Goal: Task Accomplishment & Management: Manage account settings

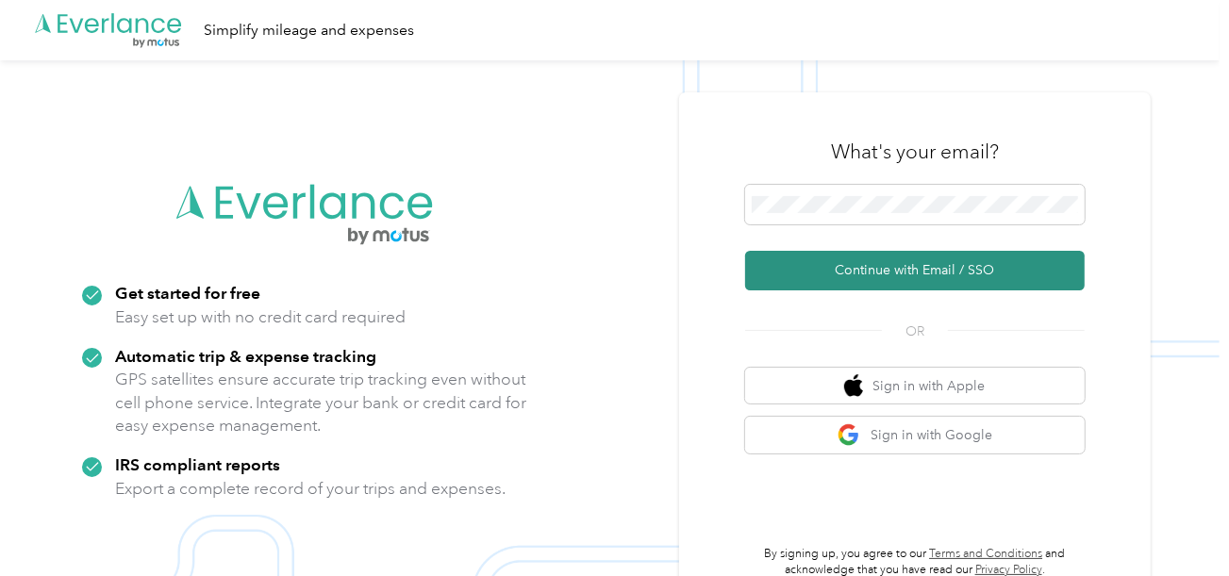
drag, startPoint x: 831, startPoint y: 268, endPoint x: 118, endPoint y: 5, distance: 759.8
click at [824, 269] on button "Continue with Email / SSO" at bounding box center [914, 271] width 339 height 40
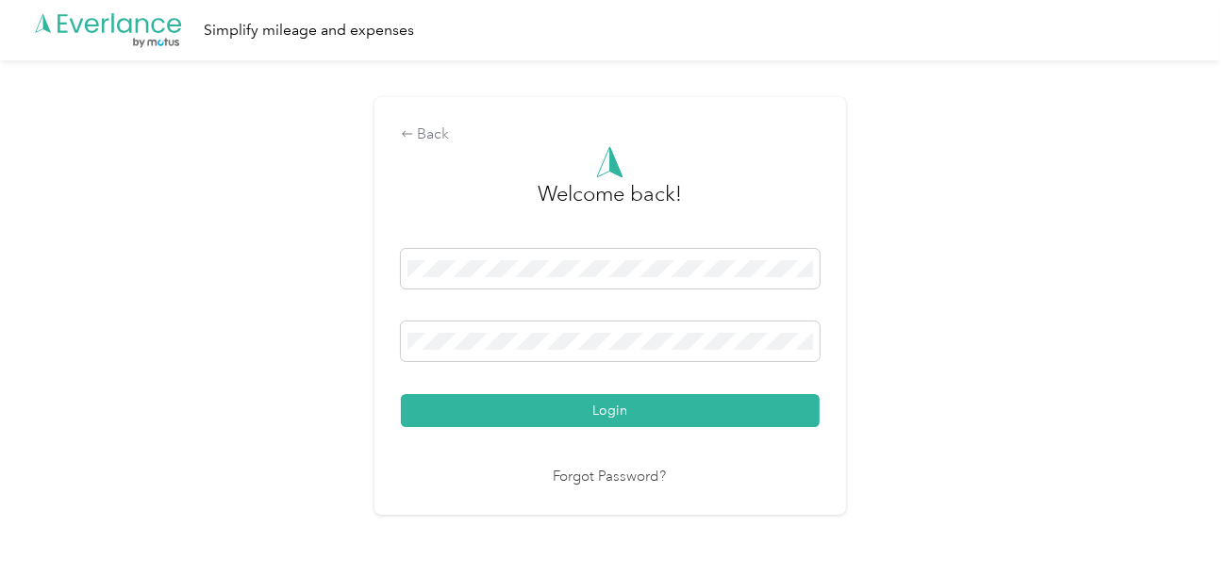
drag, startPoint x: 663, startPoint y: 417, endPoint x: 974, endPoint y: 350, distance: 318.3
click at [664, 417] on button "Login" at bounding box center [610, 410] width 419 height 33
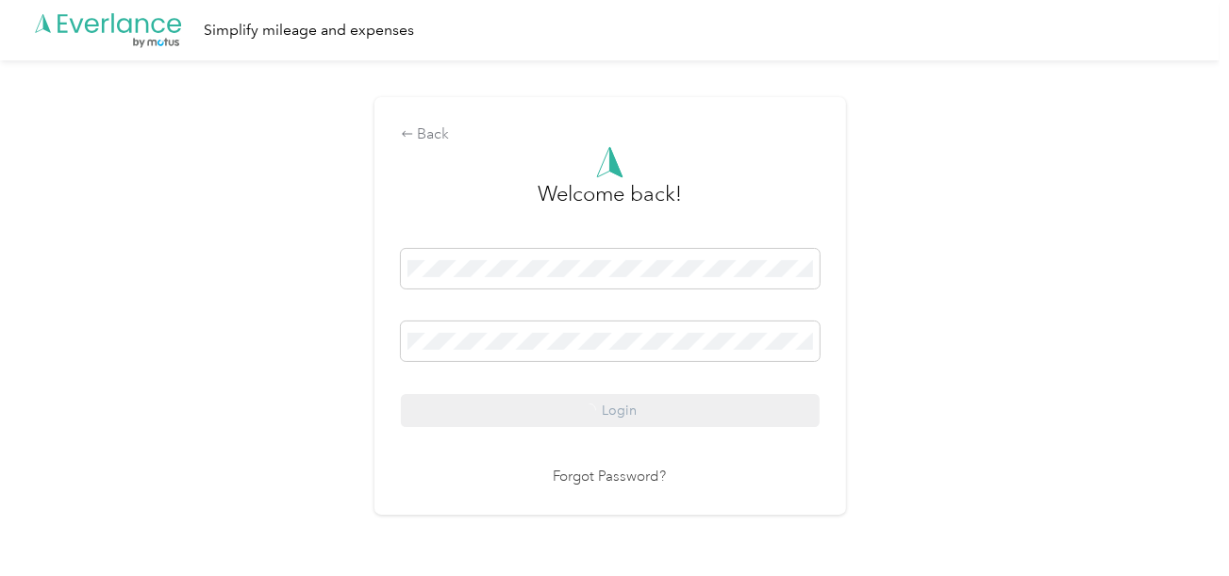
click at [974, 350] on div "Back Welcome back! Login Forgot Password?" at bounding box center [609, 313] width 1219 height 507
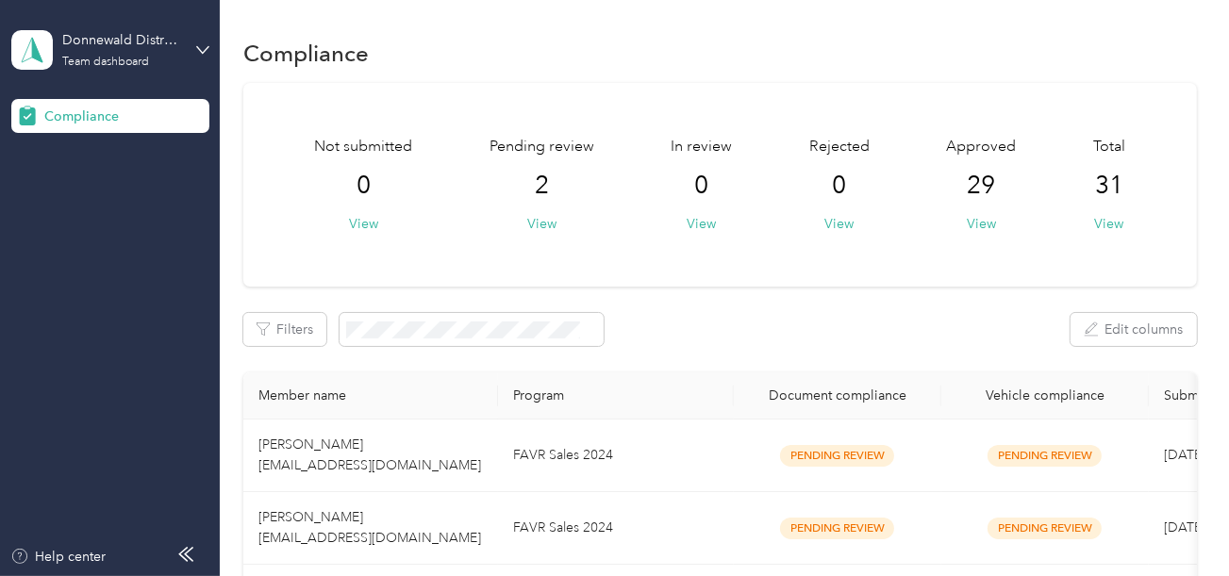
click at [516, 218] on div "Pending review 2 View" at bounding box center [541, 185] width 105 height 98
click at [523, 218] on div "Pending review 2 View" at bounding box center [541, 185] width 105 height 98
click at [528, 218] on button "View" at bounding box center [541, 224] width 29 height 20
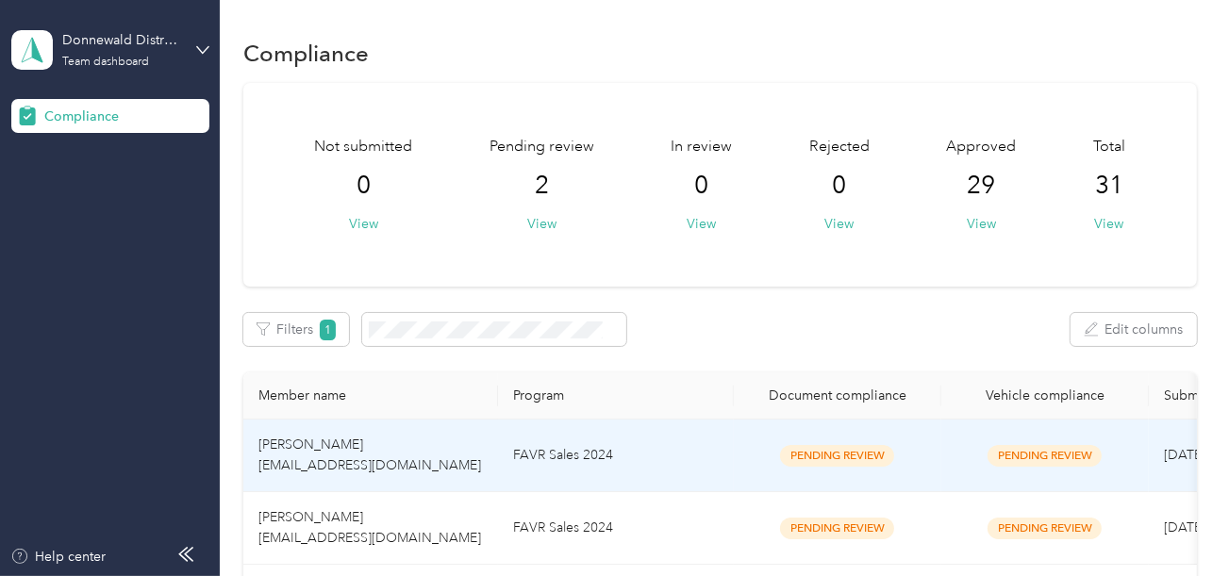
click at [628, 443] on td "FAVR Sales 2024" at bounding box center [616, 456] width 236 height 73
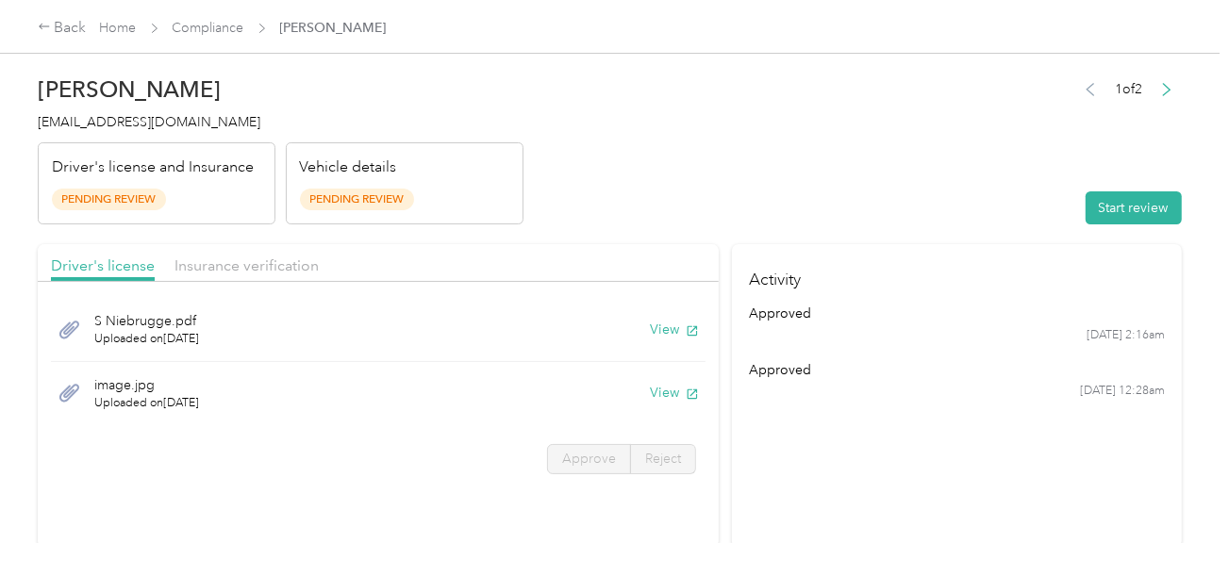
drag, startPoint x: 981, startPoint y: 173, endPoint x: 1032, endPoint y: 203, distance: 60.0
click at [1002, 190] on header "[PERSON_NAME] [EMAIL_ADDRESS][DOMAIN_NAME] Driver's license and Insurance Pendi…" at bounding box center [610, 145] width 1144 height 158
click at [1088, 200] on button "Start review" at bounding box center [1133, 207] width 96 height 33
drag, startPoint x: 853, startPoint y: 173, endPoint x: 718, endPoint y: 173, distance: 135.8
click at [852, 173] on header "[PERSON_NAME] [EMAIL_ADDRESS][DOMAIN_NAME] Driver's license and Insurance Pendi…" at bounding box center [610, 145] width 1144 height 158
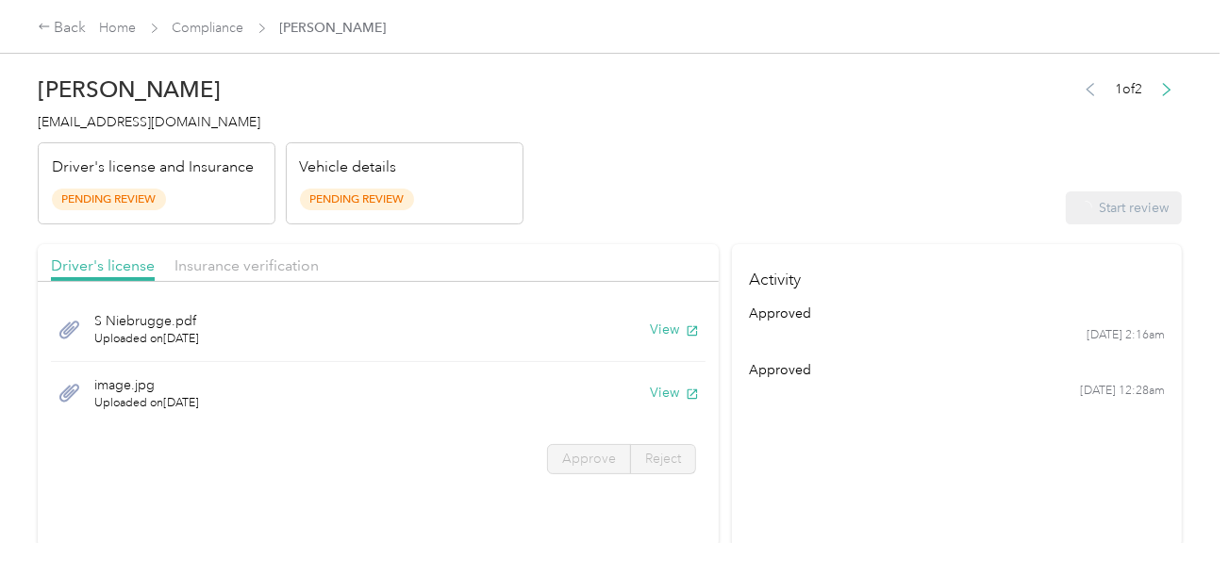
click at [686, 173] on header "[PERSON_NAME] [EMAIL_ADDRESS][DOMAIN_NAME] Driver's license and Insurance Pendi…" at bounding box center [610, 145] width 1144 height 158
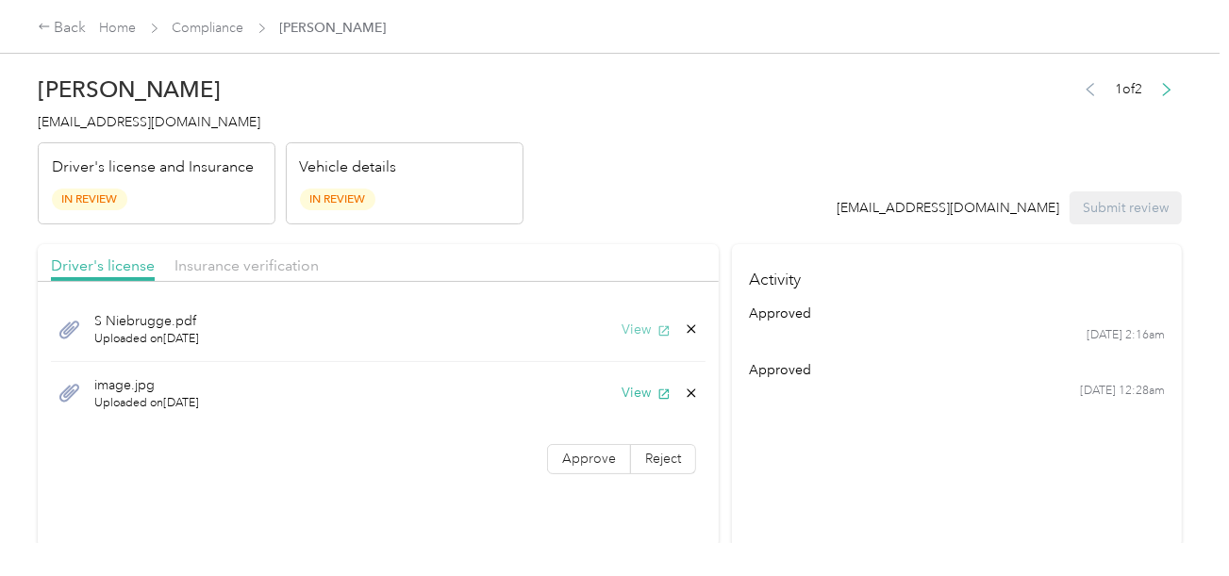
drag, startPoint x: 655, startPoint y: 334, endPoint x: 642, endPoint y: 333, distance: 13.2
click at [652, 334] on button "View" at bounding box center [645, 330] width 49 height 20
click at [639, 388] on button "View" at bounding box center [645, 393] width 49 height 20
drag, startPoint x: 267, startPoint y: 264, endPoint x: 459, endPoint y: 227, distance: 195.8
click at [267, 264] on span "Insurance verification" at bounding box center [246, 265] width 144 height 18
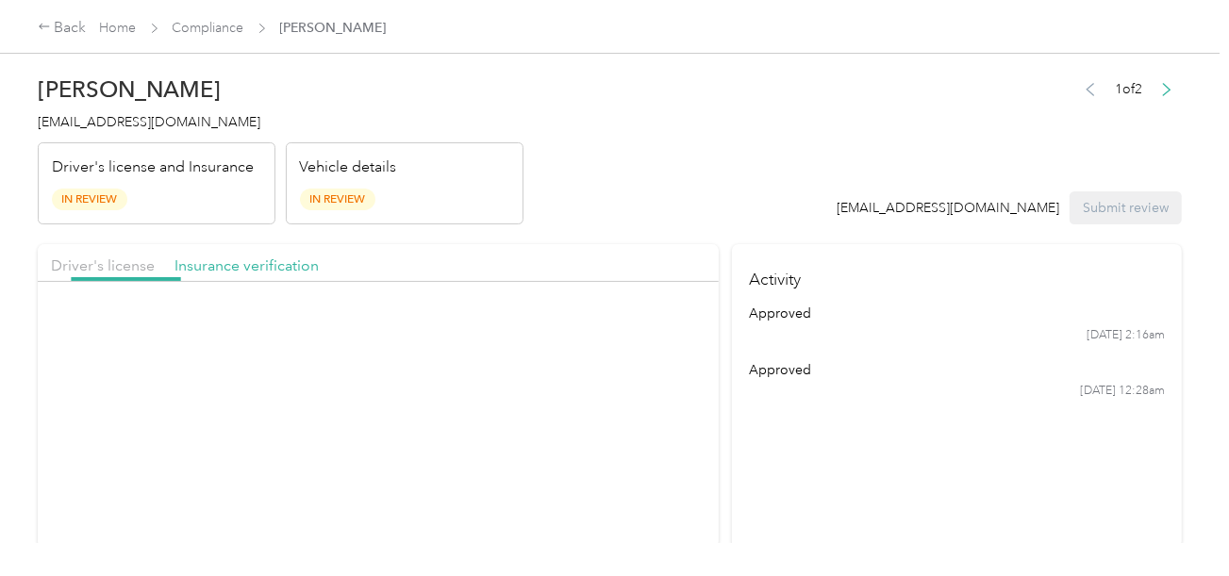
click at [520, 212] on div "Vehicle details In Review" at bounding box center [405, 183] width 238 height 83
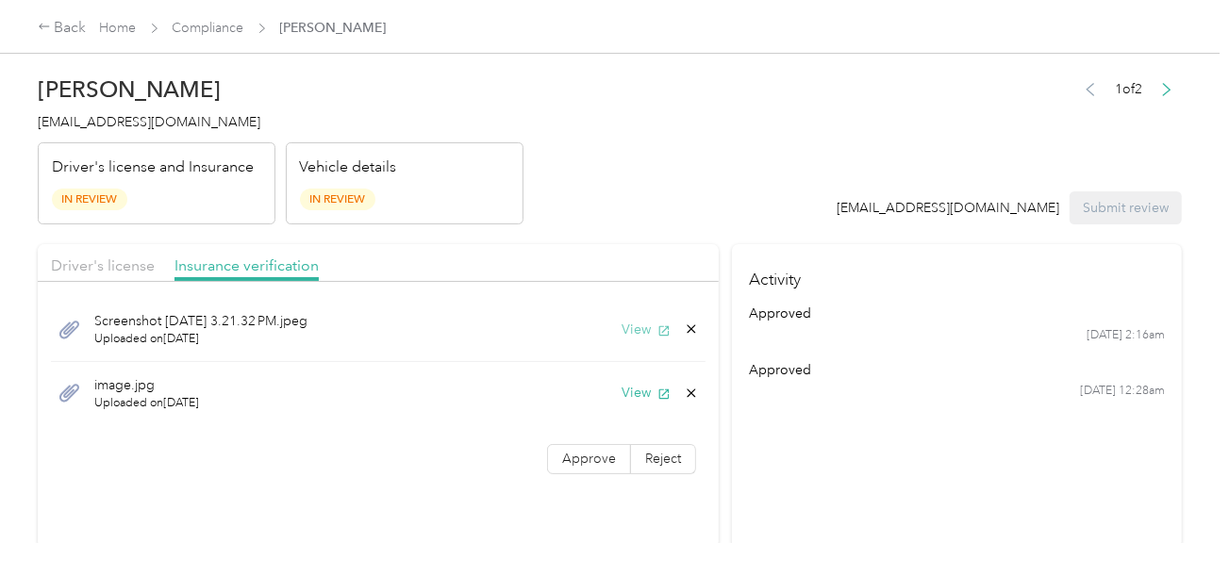
click at [636, 336] on button "View" at bounding box center [645, 330] width 49 height 20
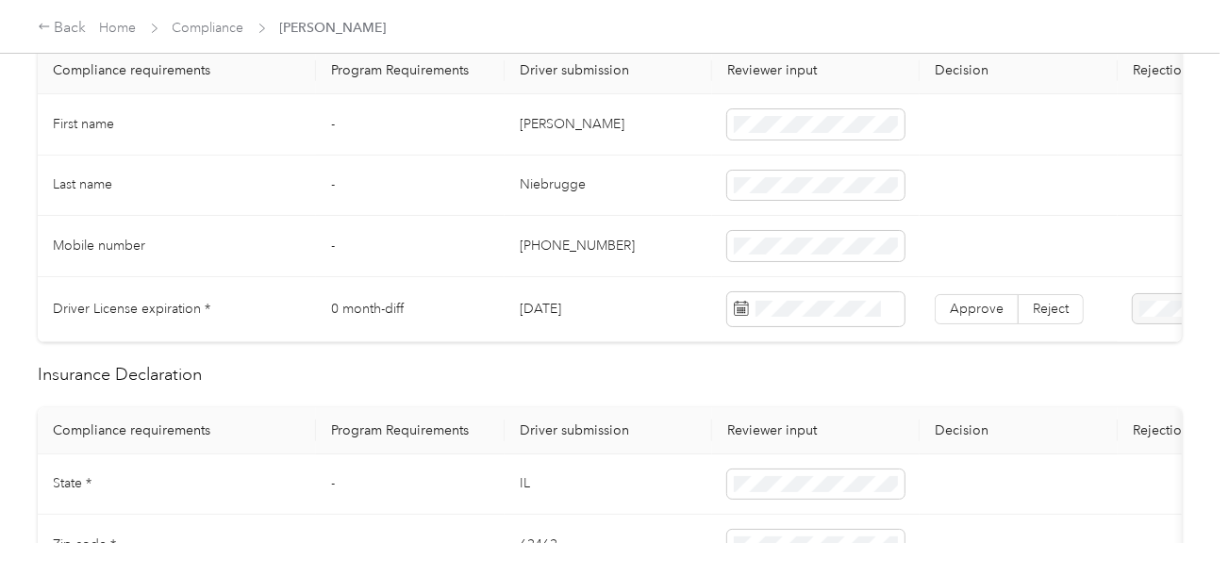
scroll to position [470, 0]
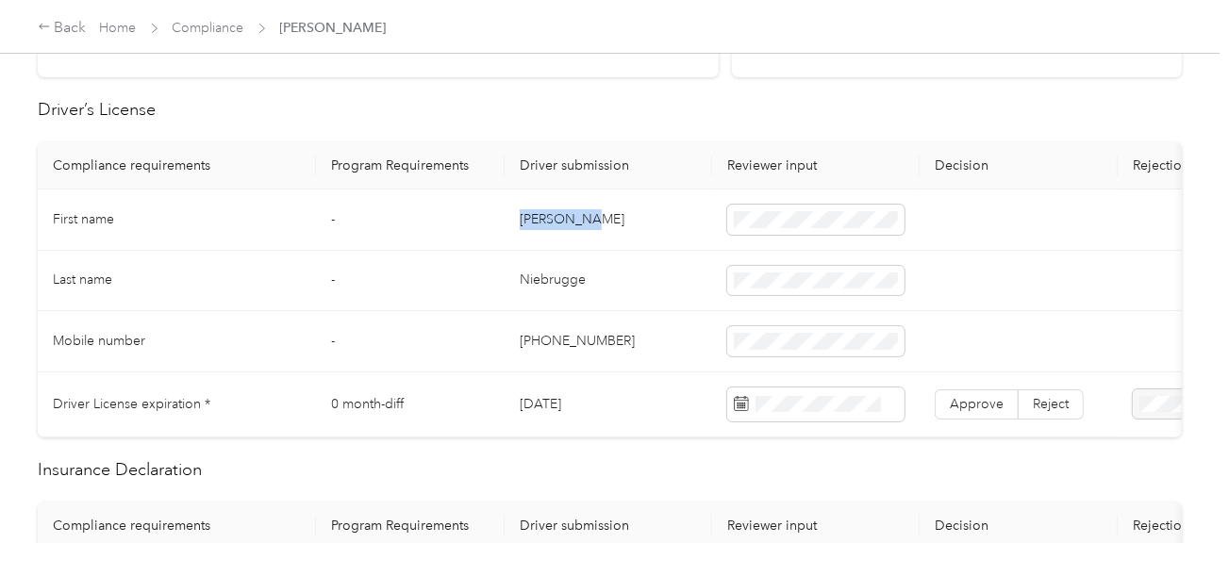
copy td "[PERSON_NAME]"
drag, startPoint x: 516, startPoint y: 212, endPoint x: 677, endPoint y: 214, distance: 161.2
click at [646, 213] on td "[PERSON_NAME]" at bounding box center [607, 220] width 207 height 61
click at [561, 274] on td "Niebrugge" at bounding box center [607, 281] width 207 height 61
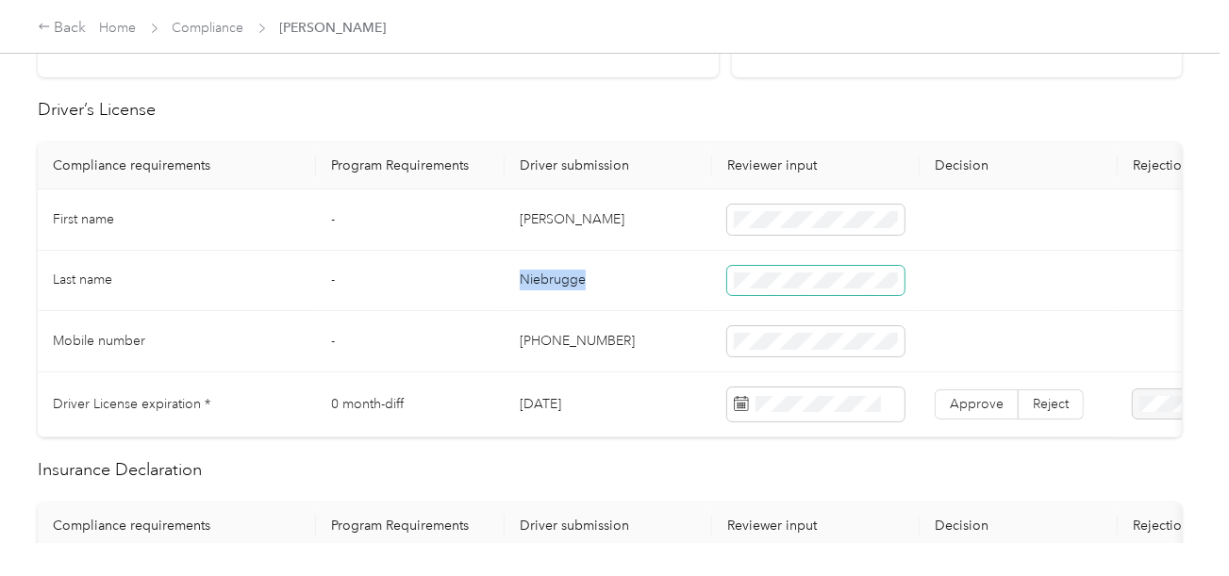
drag, startPoint x: 561, startPoint y: 274, endPoint x: 728, endPoint y: 274, distance: 166.9
click at [564, 274] on td "Niebrugge" at bounding box center [607, 281] width 207 height 61
copy td "Niebrugge"
click at [673, 311] on td "[PHONE_NUMBER]" at bounding box center [607, 341] width 207 height 61
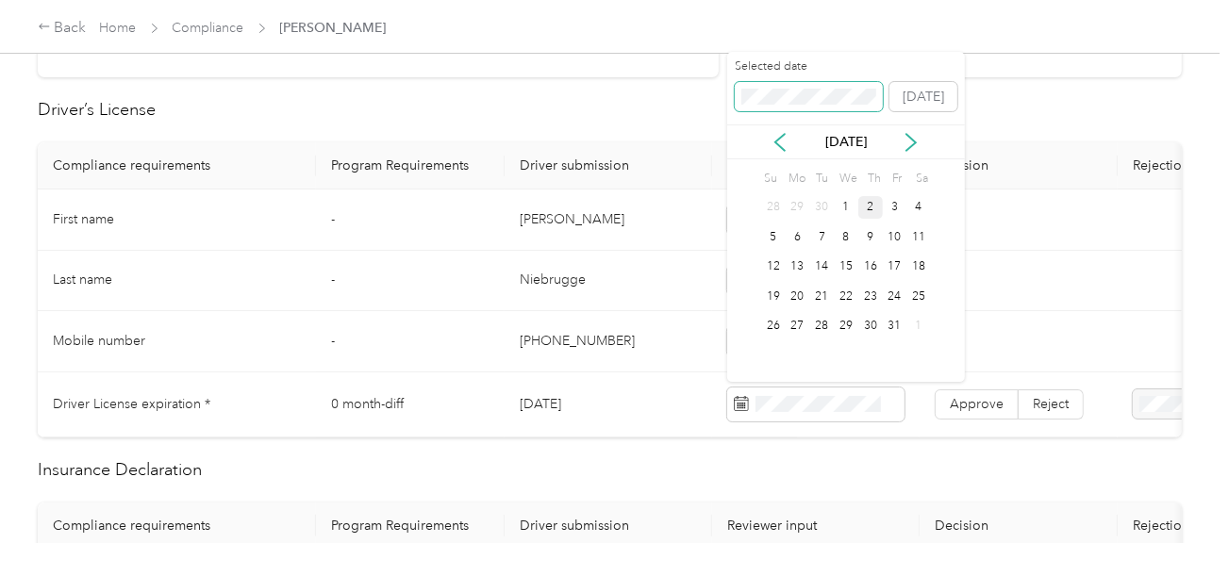
click at [767, 87] on span at bounding box center [808, 97] width 149 height 30
click at [841, 282] on div "23" at bounding box center [845, 297] width 25 height 30
click at [844, 290] on div "23" at bounding box center [845, 297] width 25 height 24
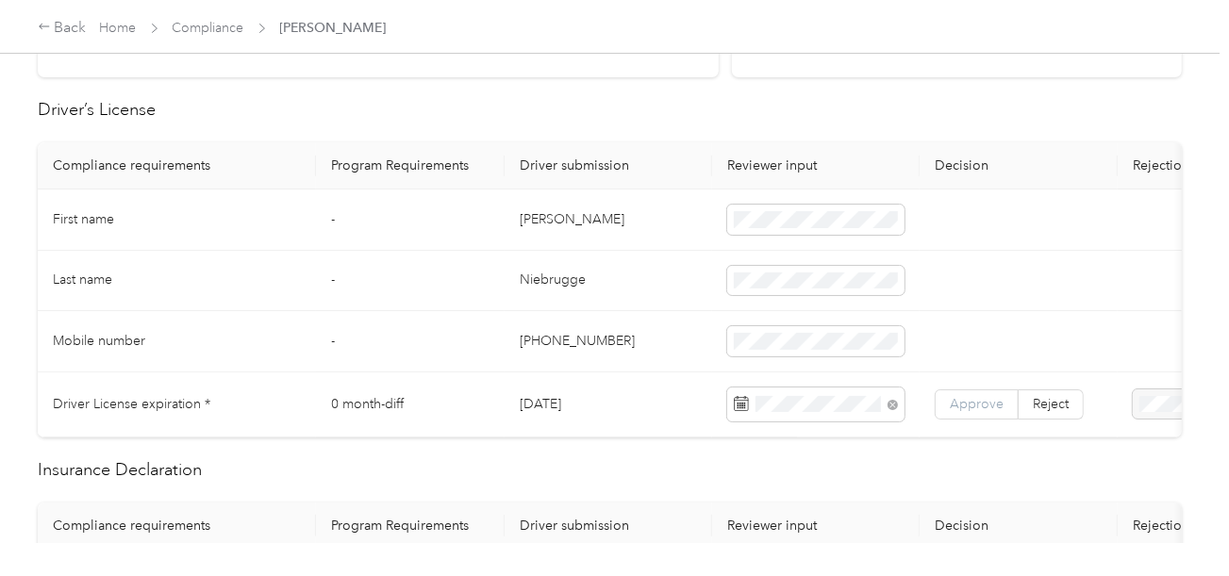
click at [974, 401] on span "Approve" at bounding box center [976, 404] width 54 height 16
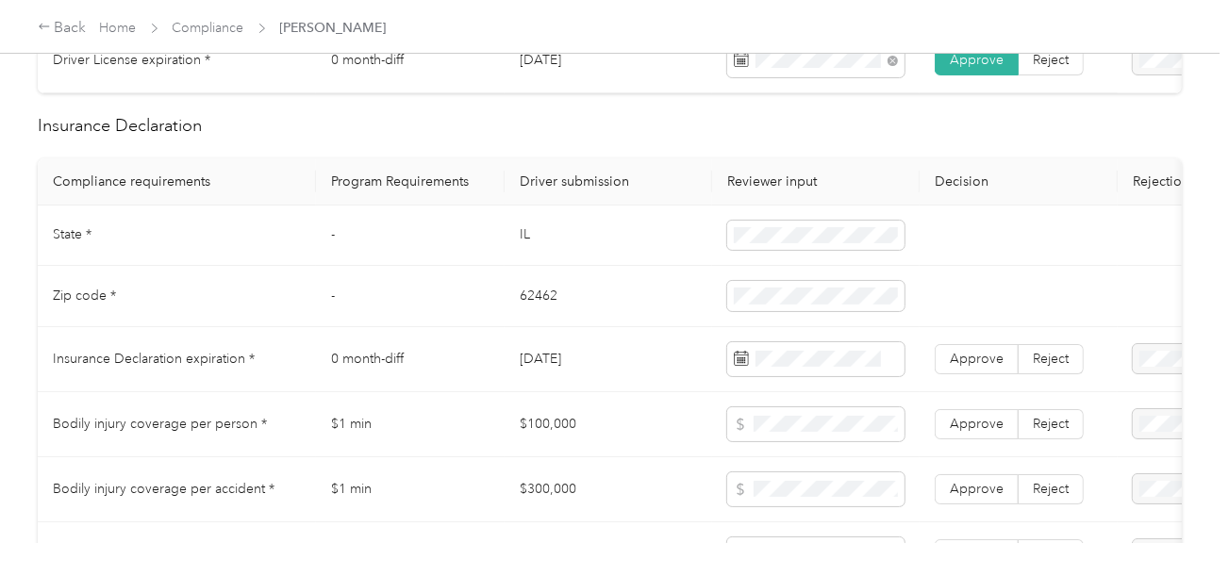
scroll to position [943, 0]
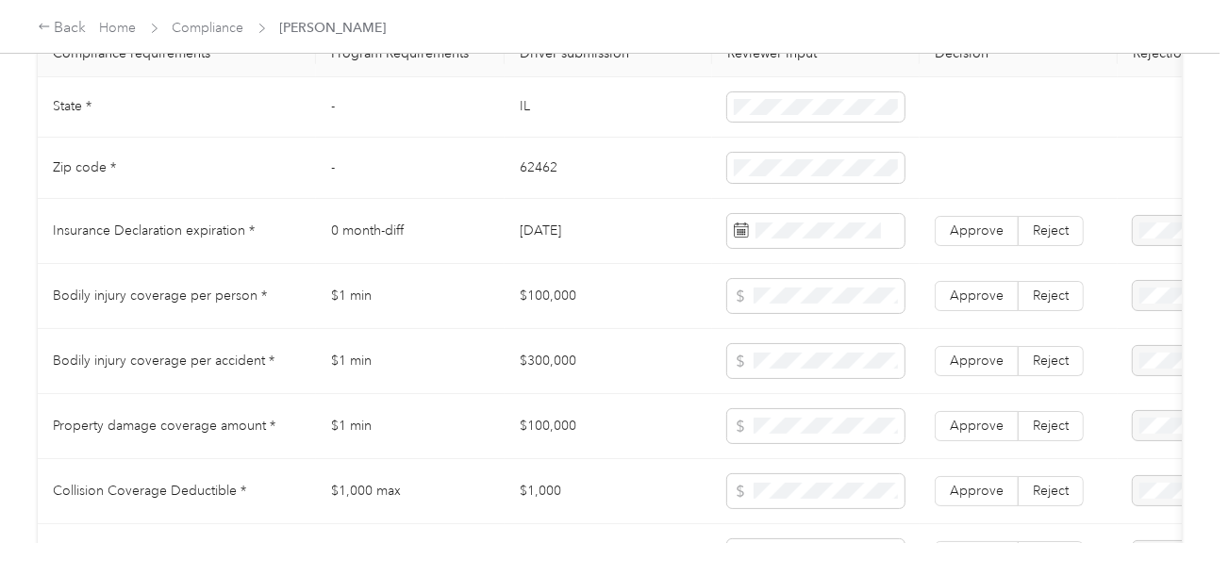
click at [523, 111] on td "IL" at bounding box center [607, 107] width 207 height 61
copy td "IL"
click at [833, 134] on td at bounding box center [815, 107] width 207 height 61
click at [522, 180] on td "62462" at bounding box center [607, 168] width 207 height 61
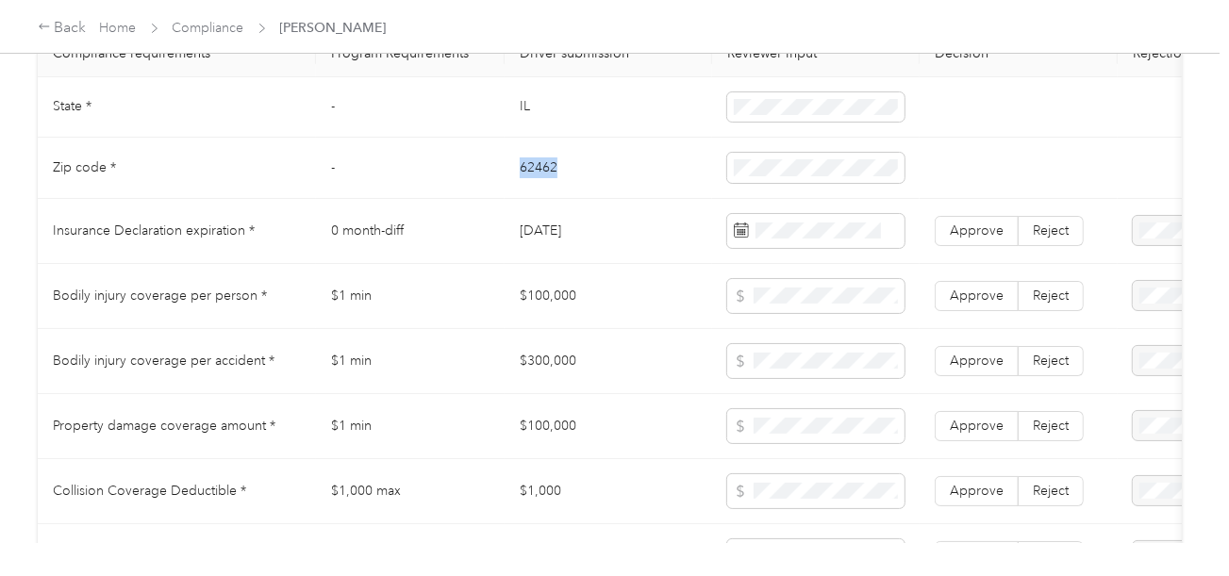
click at [522, 180] on td "62462" at bounding box center [607, 168] width 207 height 61
copy td "62462"
click at [692, 236] on td "[DATE]" at bounding box center [607, 231] width 207 height 65
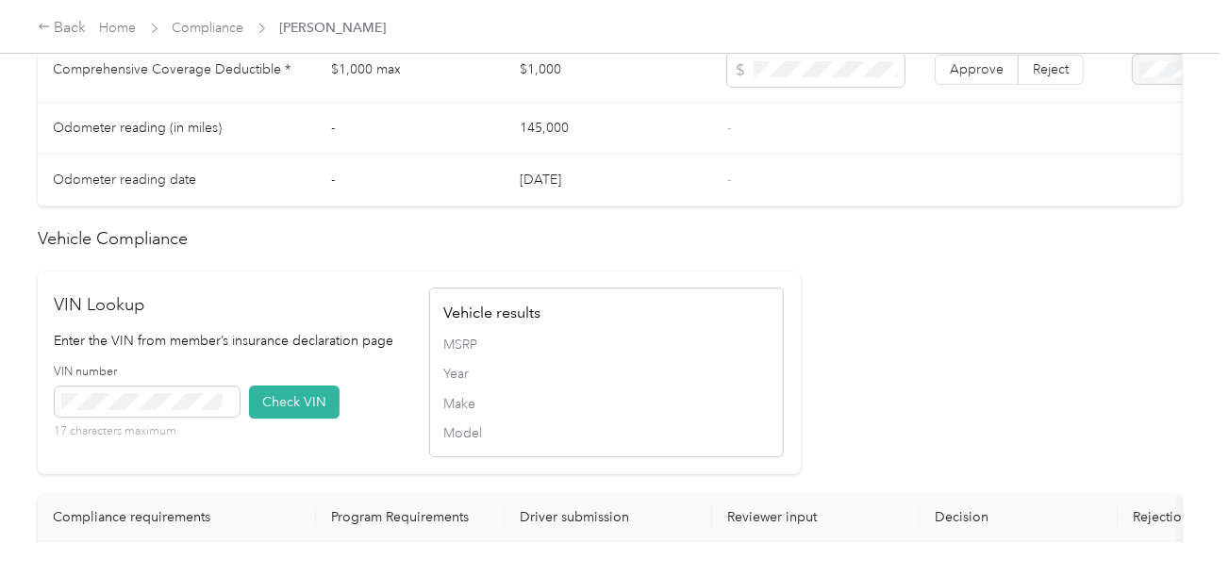
scroll to position [1791, 0]
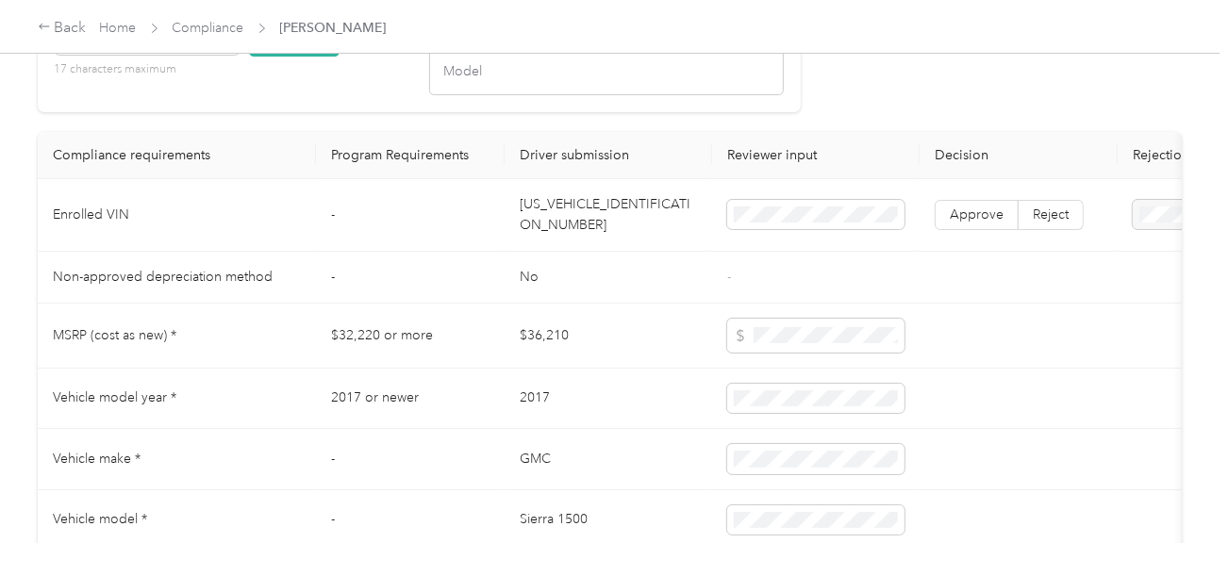
click at [579, 226] on td "[US_VEHICLE_IDENTIFICATION_NUMBER]" at bounding box center [607, 215] width 207 height 73
click at [601, 229] on td "[US_VEHICLE_IDENTIFICATION_NUMBER]" at bounding box center [607, 215] width 207 height 73
copy td "[US_VEHICLE_IDENTIFICATION_NUMBER]"
click at [601, 229] on td "[US_VEHICLE_IDENTIFICATION_NUMBER]" at bounding box center [607, 215] width 207 height 73
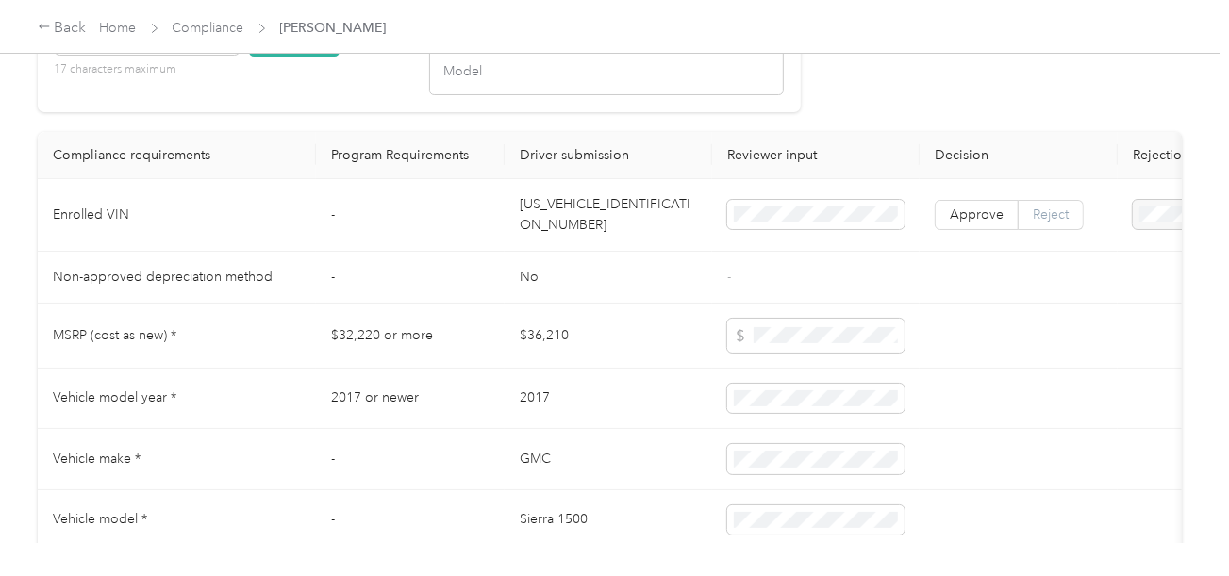
drag, startPoint x: 1048, startPoint y: 231, endPoint x: 1060, endPoint y: 232, distance: 12.3
click at [1048, 223] on span "Reject" at bounding box center [1050, 214] width 36 height 16
click at [187, 52] on div "Back Home Compliance [PERSON_NAME]" at bounding box center [614, 26] width 1229 height 53
click at [279, 57] on button "Check VIN" at bounding box center [294, 40] width 91 height 33
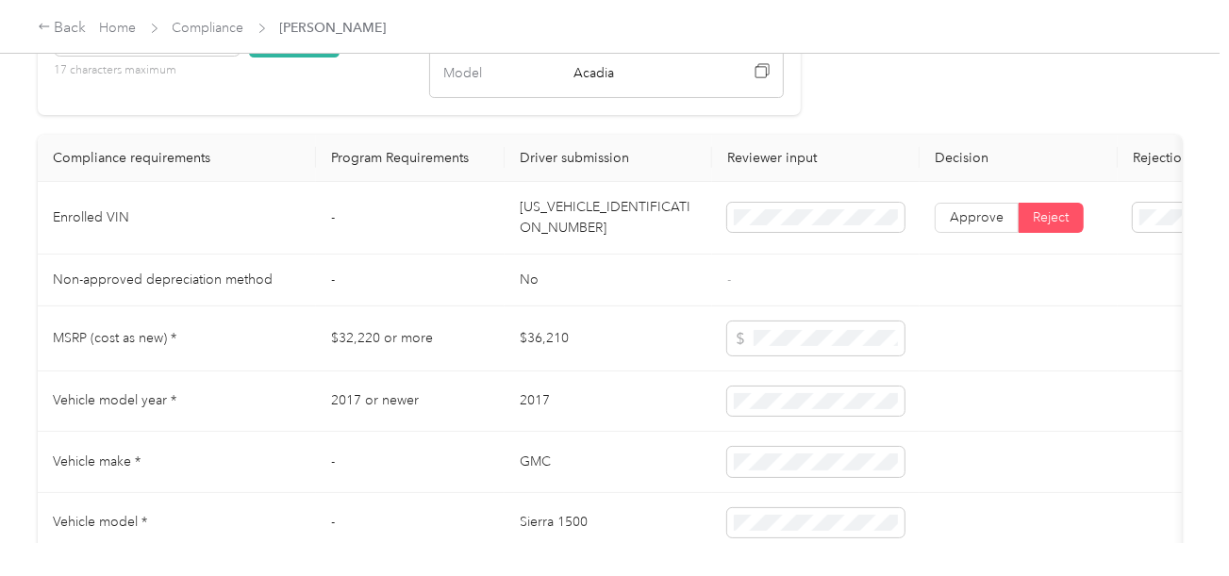
click at [1127, 279] on span "Vehicle VIN missing from uploaded Insurance Policy doc" at bounding box center [1140, 283] width 123 height 56
click at [654, 227] on tr "Enrolled VIN - [US_VEHICLE_IDENTIFICATION_NUMBER] Approve Reject" at bounding box center [702, 218] width 1329 height 73
click at [718, 342] on td at bounding box center [815, 338] width 207 height 65
click at [701, 409] on tr "Vehicle model year * 2017 or newer 2017" at bounding box center [702, 401] width 1329 height 61
click at [693, 478] on tr "Vehicle make * - GMC" at bounding box center [702, 462] width 1329 height 61
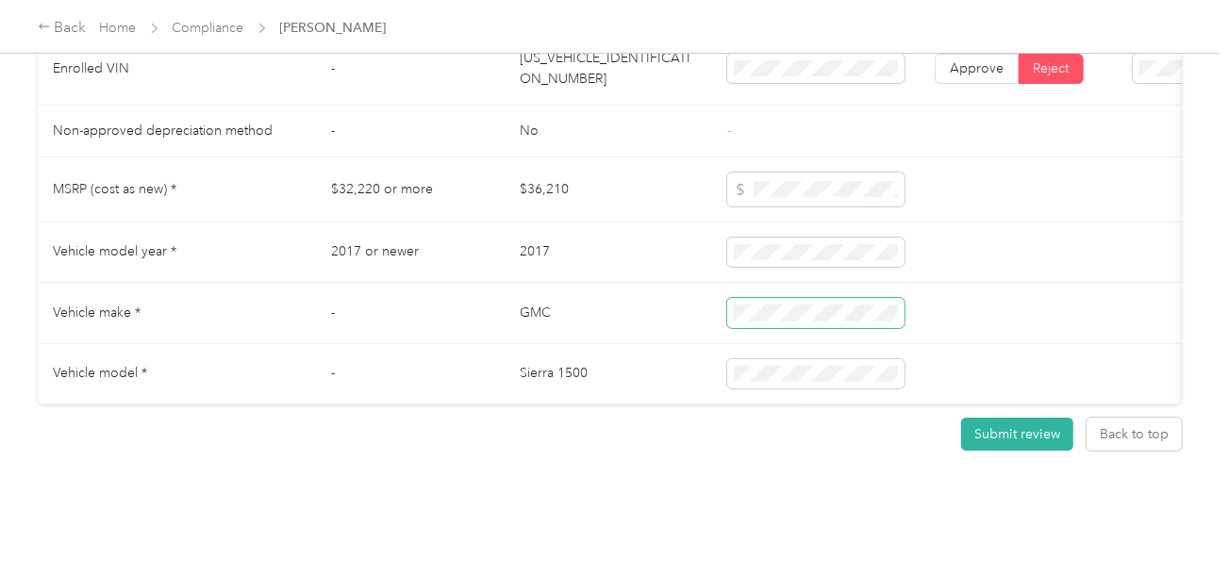
scroll to position [1976, 0]
click at [609, 345] on tr "Vehicle model * - Sierra 1500" at bounding box center [702, 374] width 1329 height 61
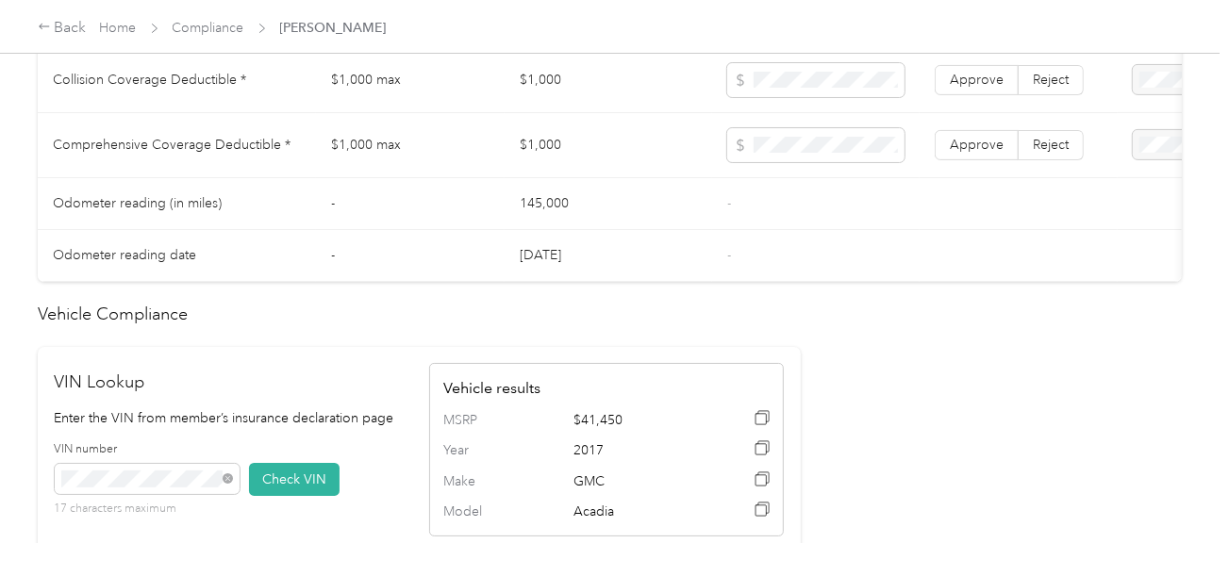
scroll to position [1505, 0]
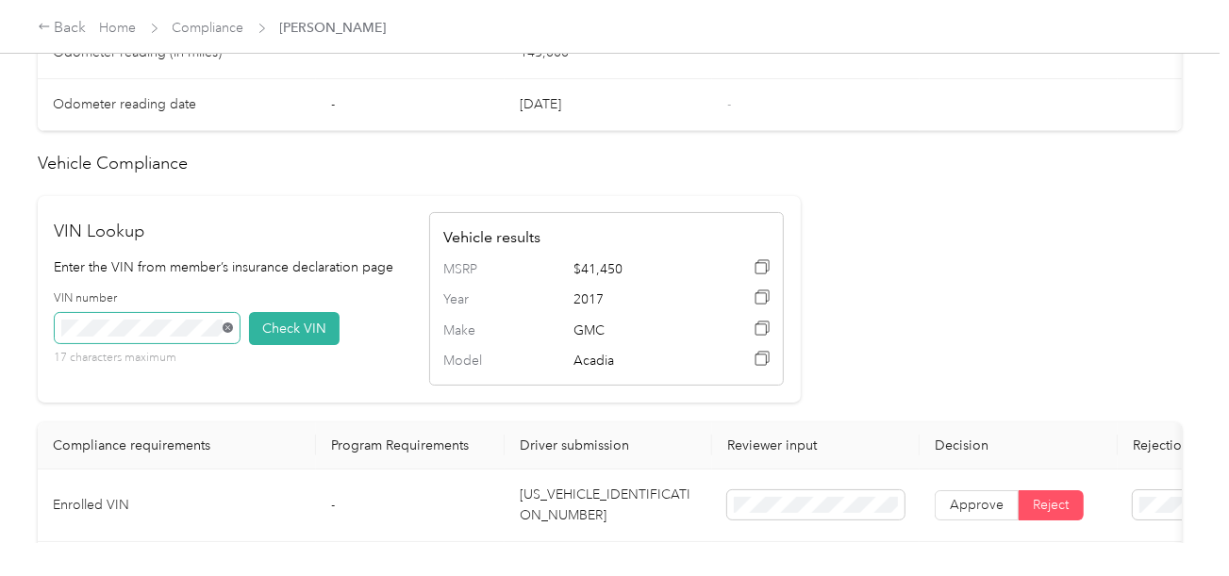
click at [223, 332] on icon at bounding box center [227, 327] width 8 height 8
click at [225, 330] on icon at bounding box center [226, 327] width 5 height 5
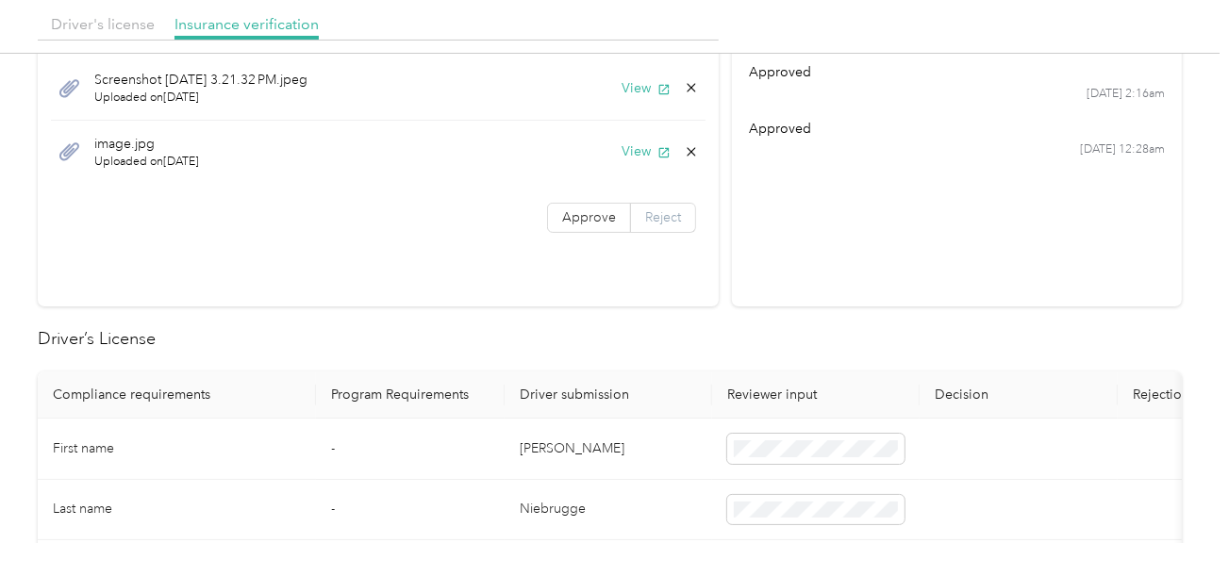
scroll to position [0, 0]
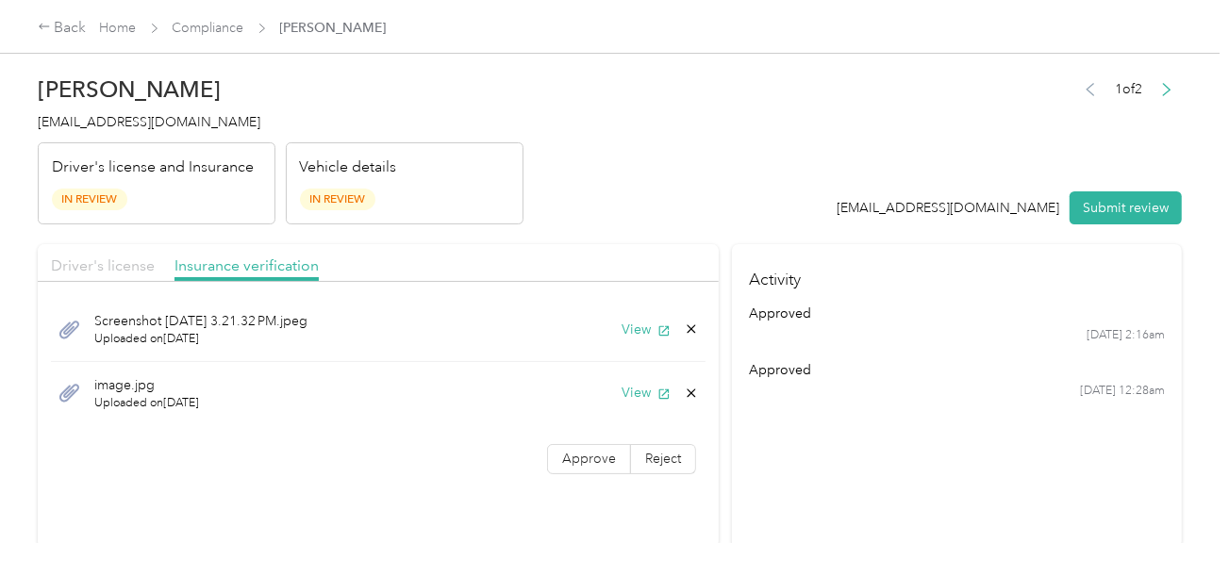
click at [100, 272] on span "Driver's license" at bounding box center [103, 265] width 104 height 18
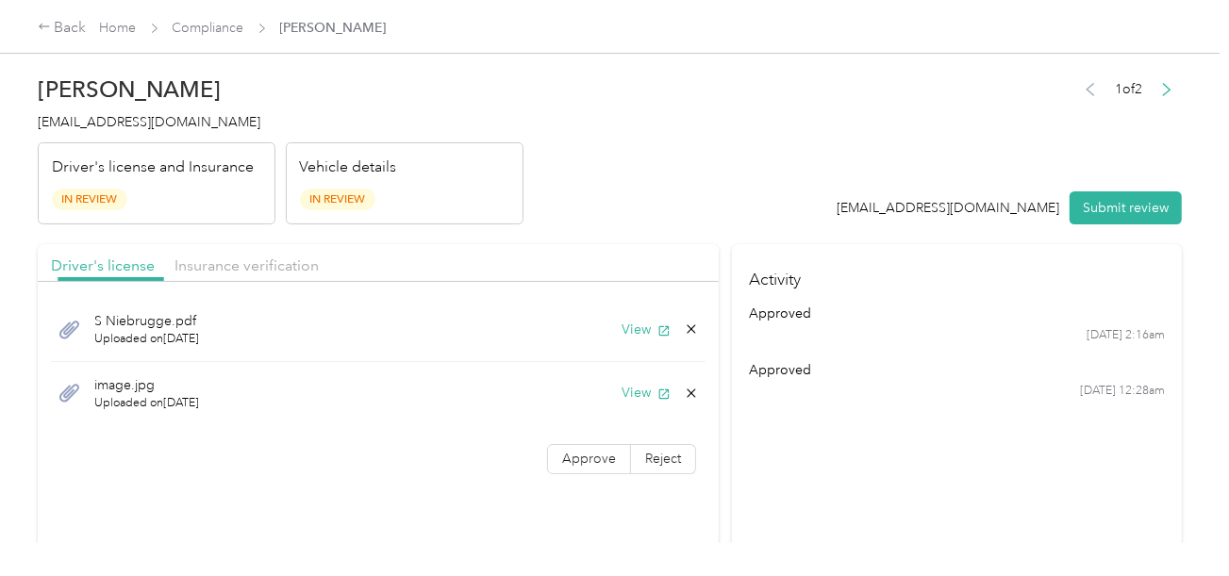
drag, startPoint x: 518, startPoint y: 241, endPoint x: 427, endPoint y: 283, distance: 99.6
click at [645, 329] on button "View" at bounding box center [645, 330] width 49 height 20
click at [208, 262] on span "Insurance verification" at bounding box center [246, 265] width 144 height 18
click at [601, 220] on header "[PERSON_NAME] [EMAIL_ADDRESS][DOMAIN_NAME] Driver's license and Insurance In Re…" at bounding box center [610, 145] width 1144 height 158
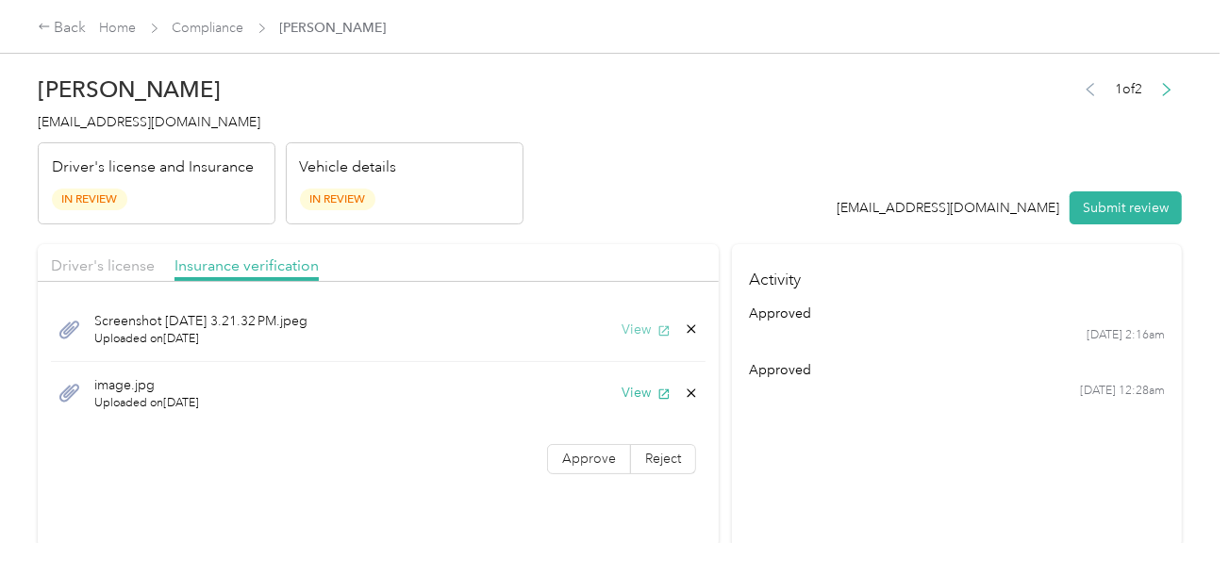
click at [649, 331] on button "View" at bounding box center [645, 330] width 49 height 20
click at [639, 391] on button "View" at bounding box center [645, 393] width 49 height 20
click at [687, 393] on icon at bounding box center [691, 392] width 8 height 8
click at [642, 397] on button "Yes" at bounding box center [641, 405] width 37 height 30
drag, startPoint x: 694, startPoint y: 328, endPoint x: 681, endPoint y: 329, distance: 13.2
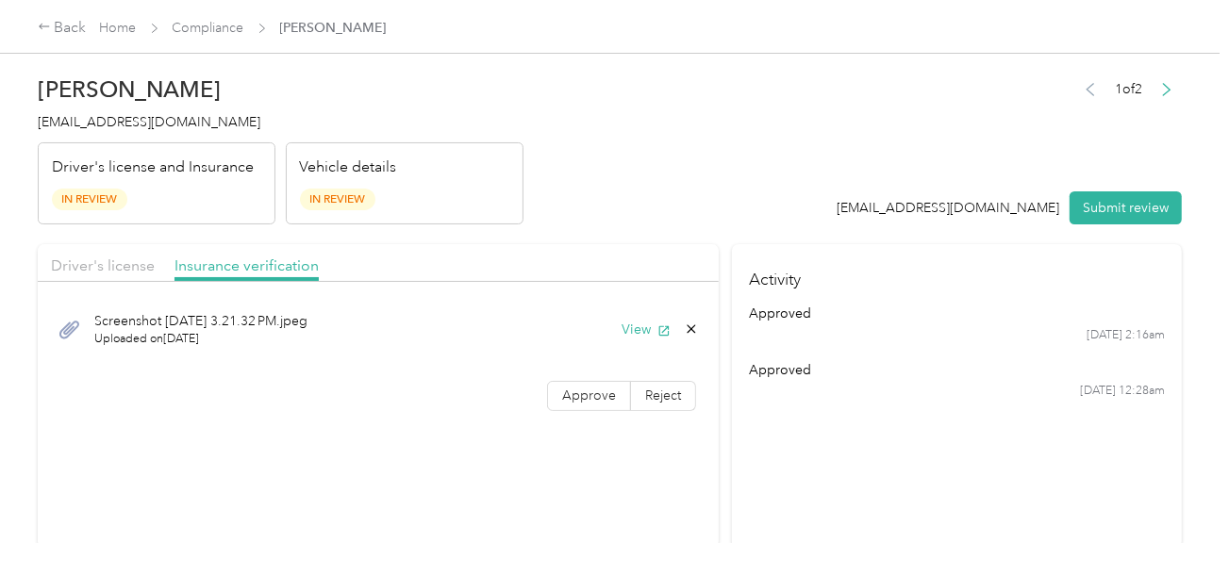
click at [693, 328] on icon at bounding box center [691, 329] width 15 height 15
click at [657, 335] on button "Yes" at bounding box center [641, 342] width 37 height 30
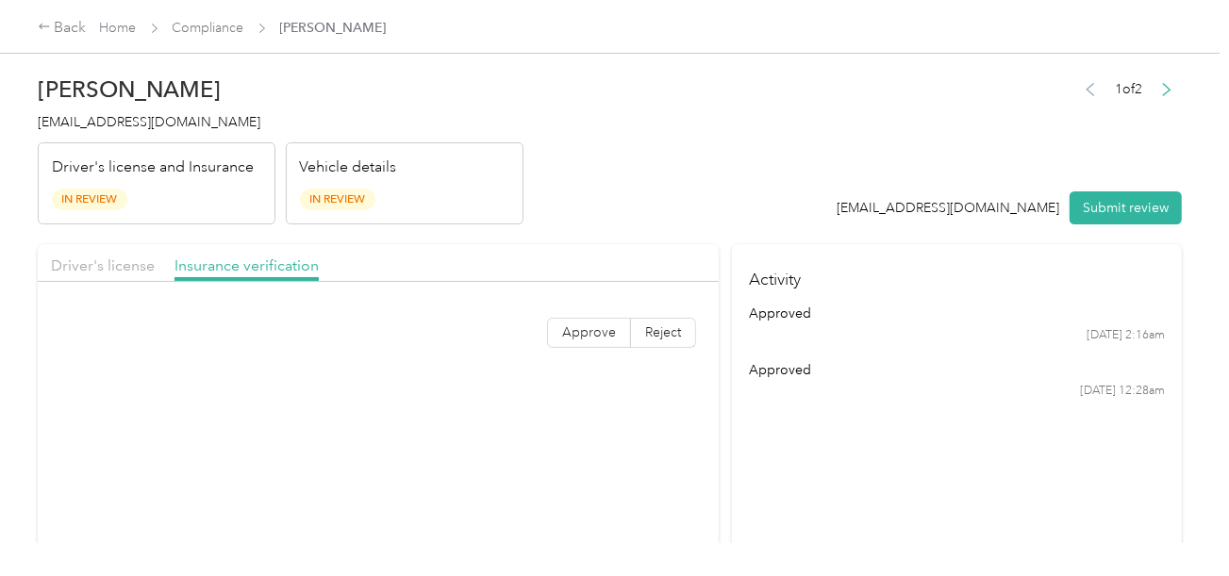
drag, startPoint x: 124, startPoint y: 269, endPoint x: 171, endPoint y: 257, distance: 48.5
click at [126, 268] on span "Driver's license" at bounding box center [103, 265] width 104 height 18
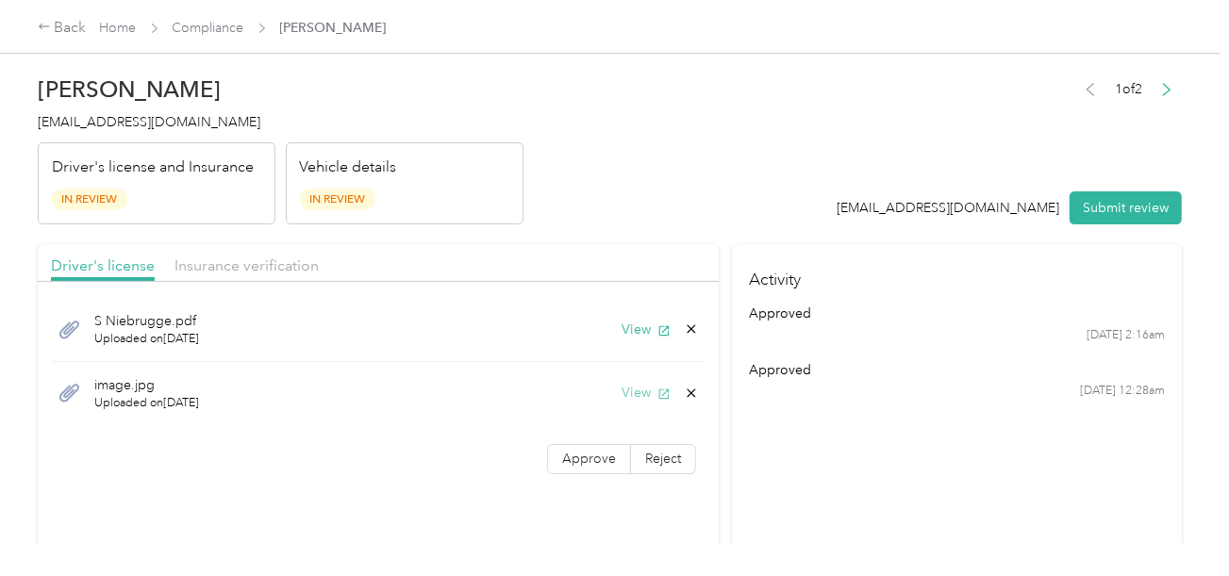
click at [636, 390] on button "View" at bounding box center [645, 393] width 49 height 20
click at [1099, 205] on button "Submit review" at bounding box center [1125, 207] width 112 height 33
click at [617, 177] on header "[PERSON_NAME] [EMAIL_ADDRESS][DOMAIN_NAME] Driver's license and Insurance In Re…" at bounding box center [610, 145] width 1144 height 158
click at [56, 114] on span "[EMAIL_ADDRESS][DOMAIN_NAME]" at bounding box center [149, 122] width 223 height 16
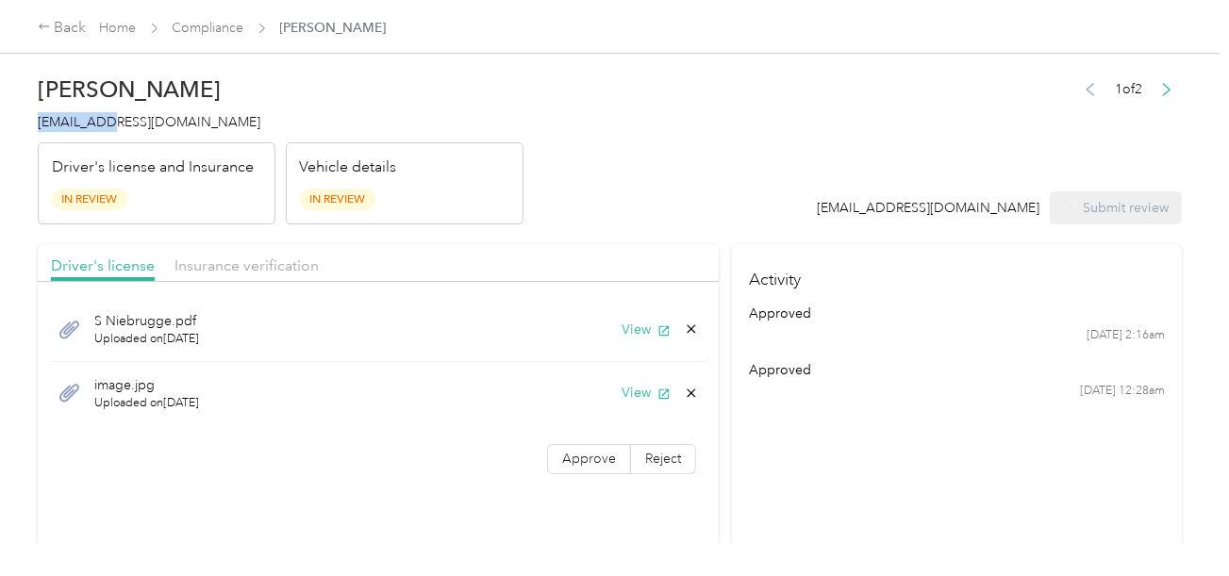
click at [56, 114] on span "[EMAIL_ADDRESS][DOMAIN_NAME]" at bounding box center [149, 122] width 223 height 16
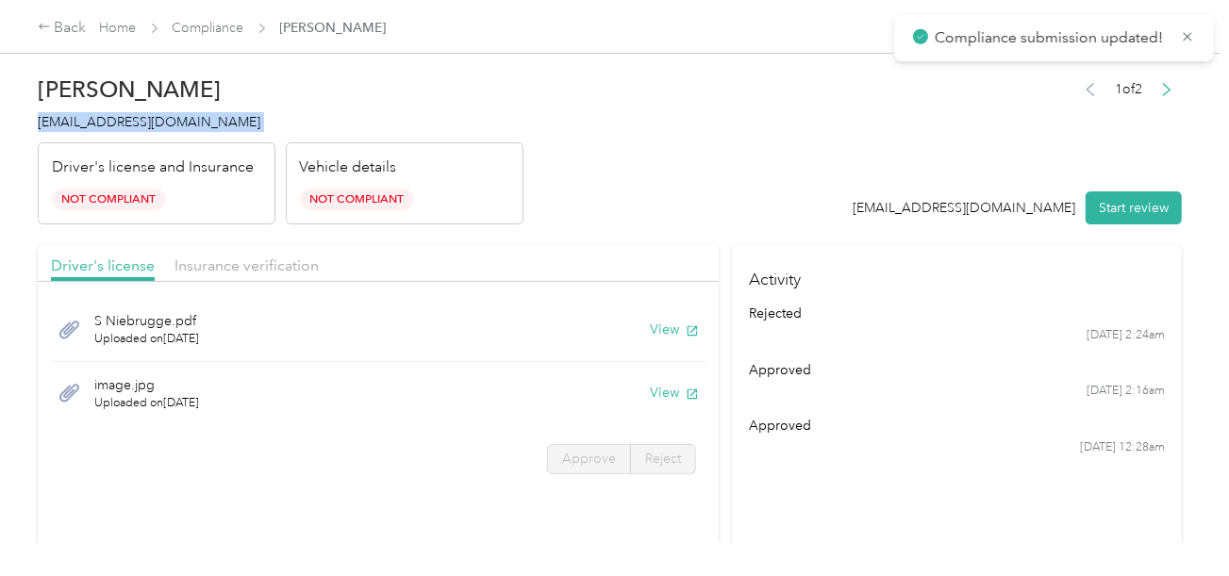
click at [56, 114] on span "[EMAIL_ADDRESS][DOMAIN_NAME]" at bounding box center [149, 122] width 223 height 16
copy span "[EMAIL_ADDRESS][DOMAIN_NAME]"
click at [223, 29] on link "Compliance" at bounding box center [209, 28] width 72 height 16
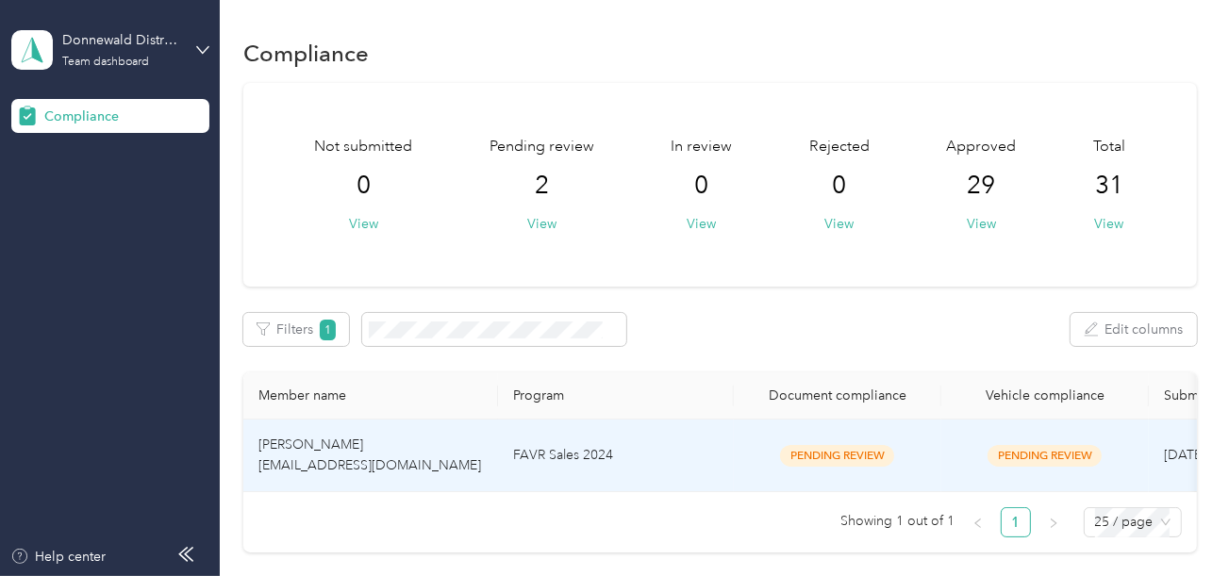
click at [613, 432] on td "FAVR Sales 2024" at bounding box center [616, 456] width 236 height 73
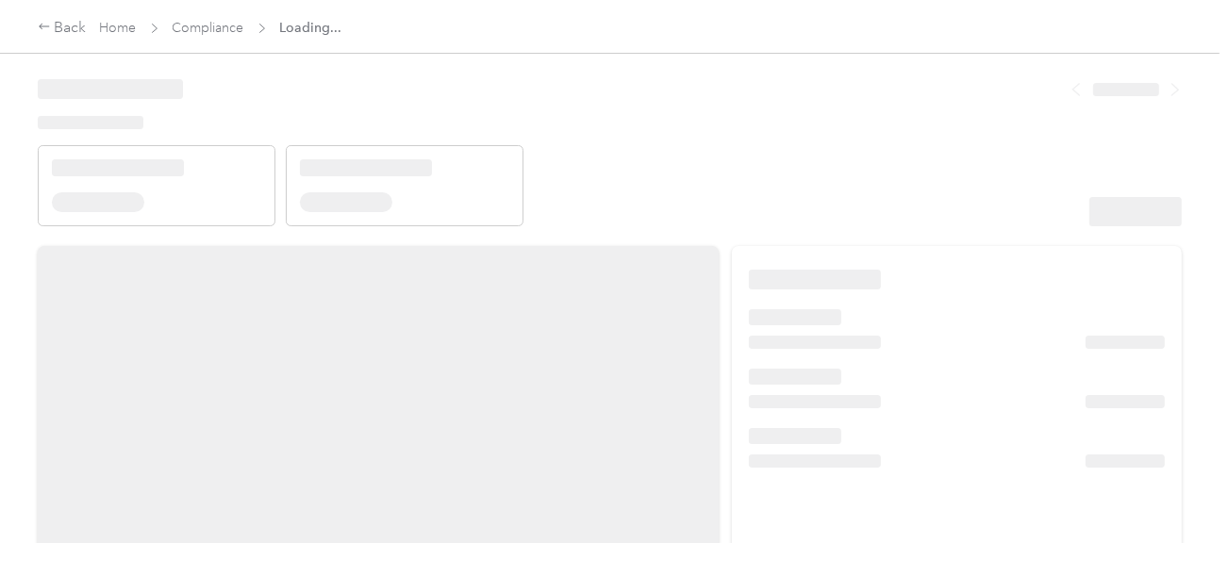
click at [855, 171] on header at bounding box center [610, 146] width 1144 height 160
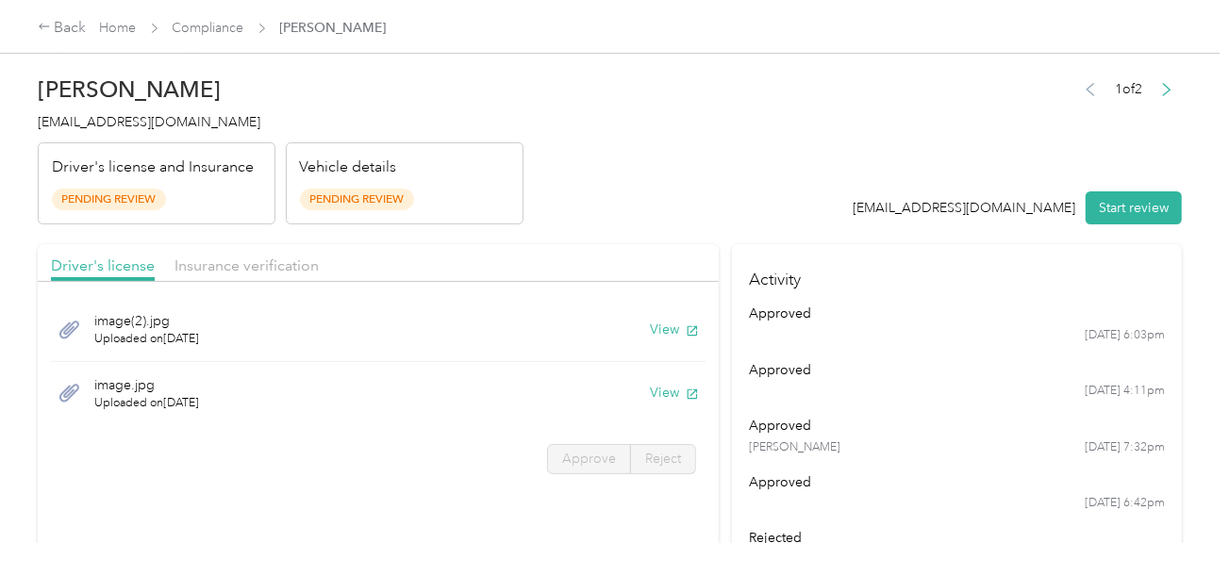
click at [1129, 217] on button "Start review" at bounding box center [1133, 207] width 96 height 33
click at [784, 156] on header "[PERSON_NAME] [EMAIL_ADDRESS][DOMAIN_NAME] Driver's license and Insurance Pendi…" at bounding box center [610, 145] width 1144 height 158
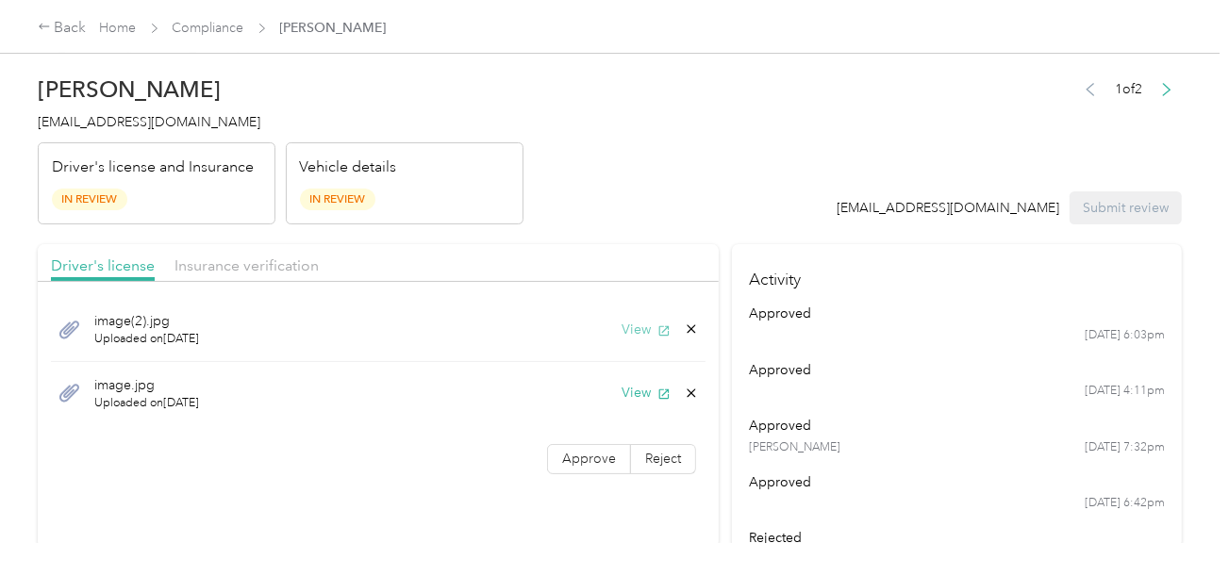
click at [657, 322] on span "button" at bounding box center [663, 330] width 13 height 16
drag, startPoint x: 625, startPoint y: 396, endPoint x: 640, endPoint y: 394, distance: 15.2
click at [625, 396] on button "View" at bounding box center [645, 393] width 49 height 20
click at [693, 387] on icon at bounding box center [691, 393] width 15 height 15
drag, startPoint x: 662, startPoint y: 397, endPoint x: 644, endPoint y: 393, distance: 18.3
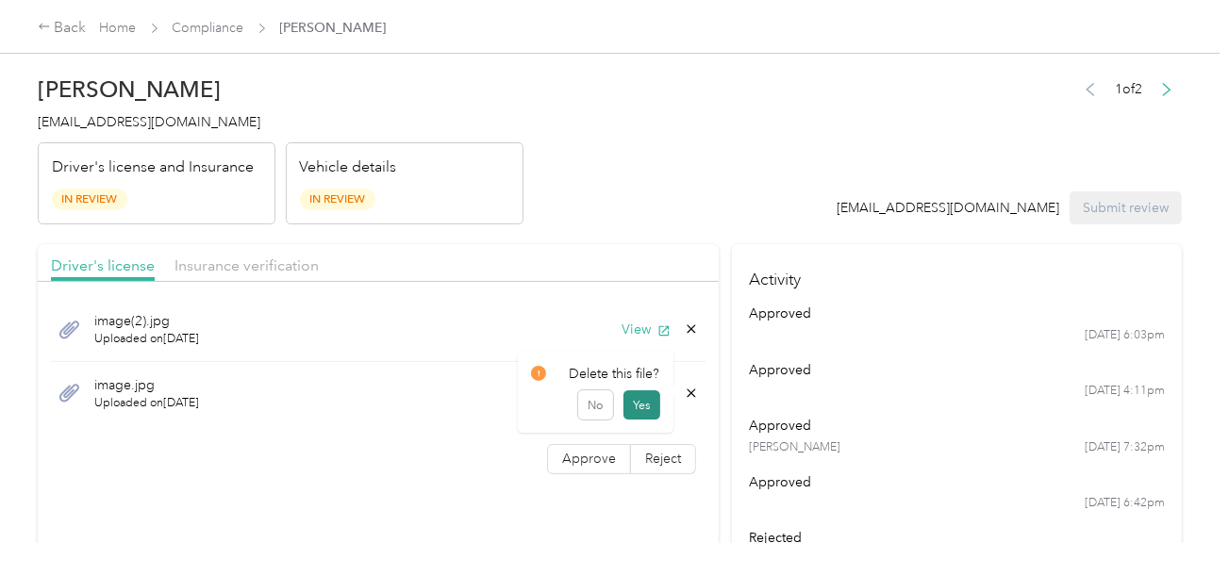
click at [662, 397] on div "Delete this file? No Yes" at bounding box center [596, 392] width 156 height 83
click at [644, 393] on button "Yes" at bounding box center [641, 395] width 37 height 30
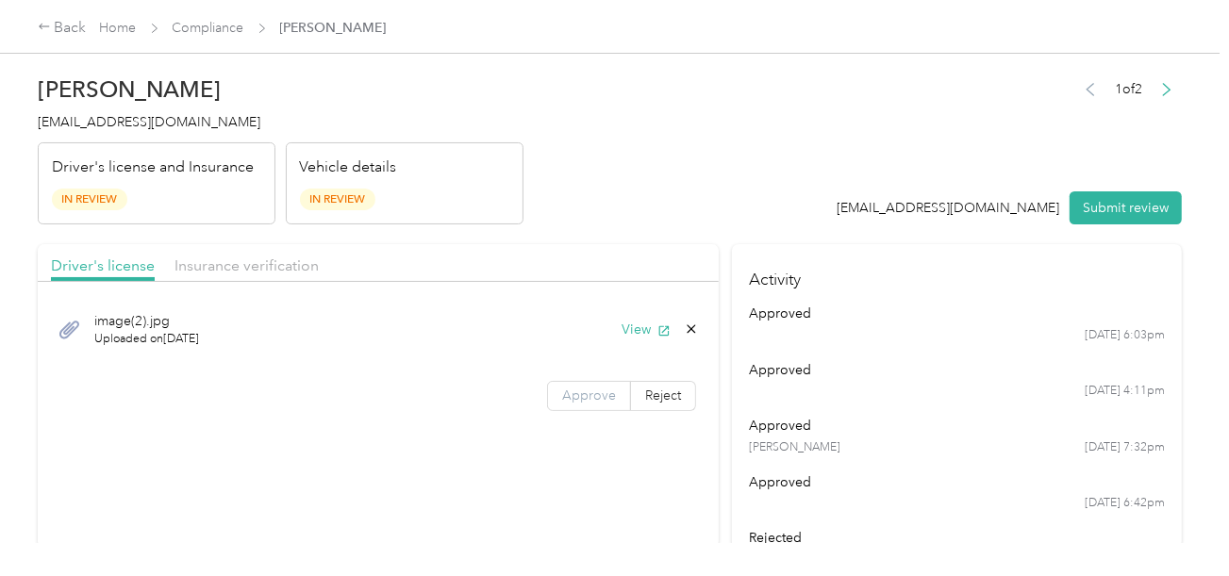
click at [616, 383] on label "Approve" at bounding box center [589, 396] width 84 height 30
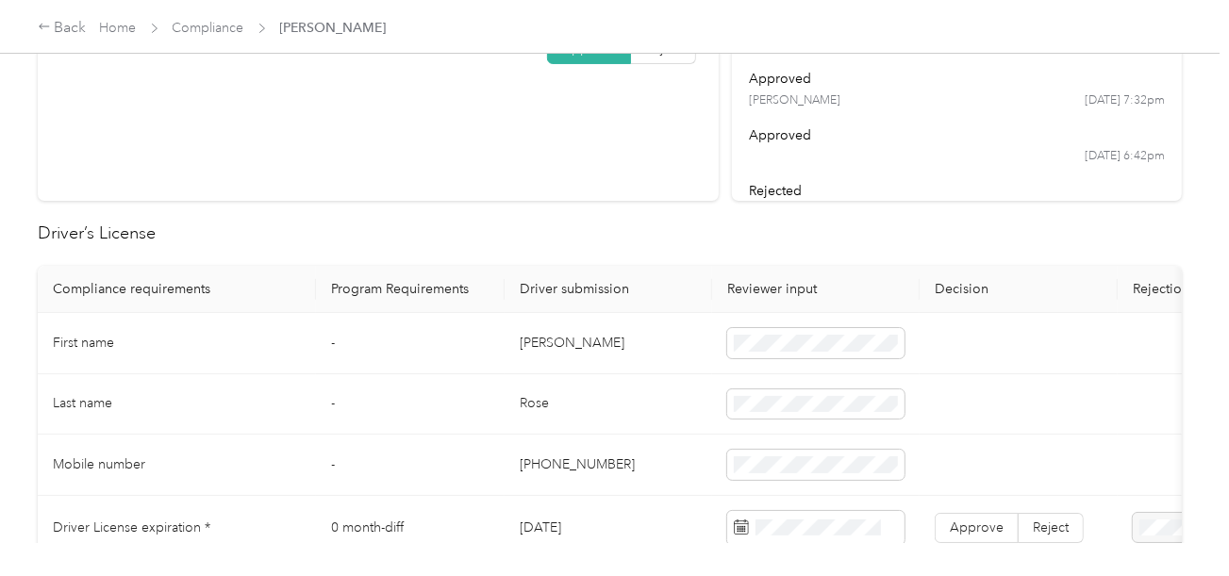
scroll to position [377, 0]
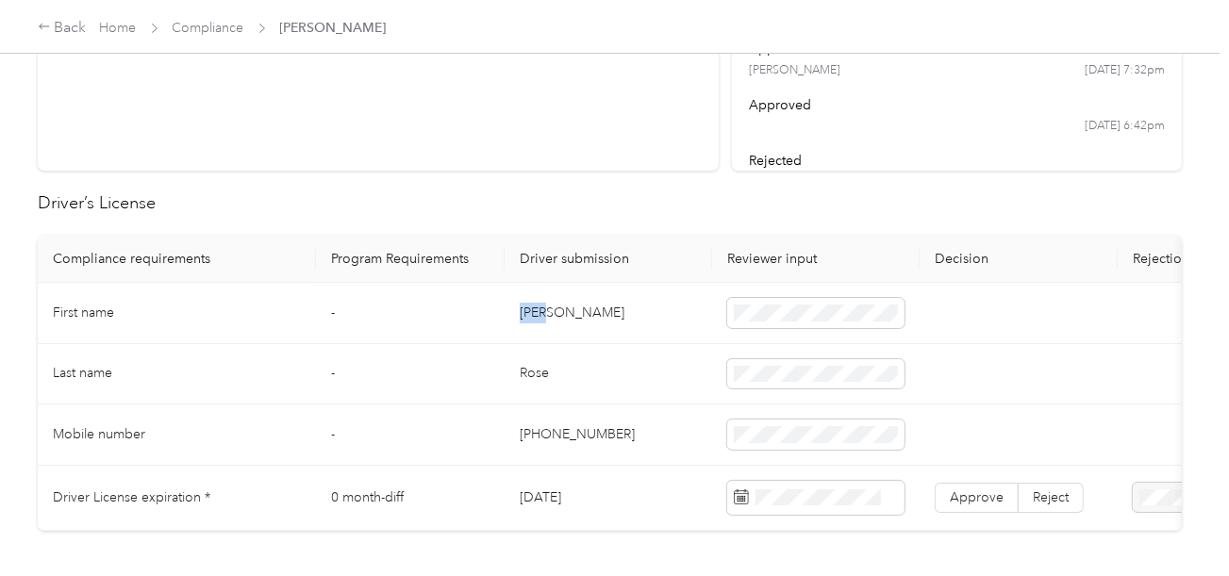
copy td "[PERSON_NAME]"
drag, startPoint x: 520, startPoint y: 306, endPoint x: 686, endPoint y: 309, distance: 166.9
click at [588, 309] on td "[PERSON_NAME]" at bounding box center [607, 313] width 207 height 61
click at [707, 366] on td "Rose" at bounding box center [607, 374] width 207 height 61
click at [533, 371] on td "Rose" at bounding box center [607, 374] width 207 height 61
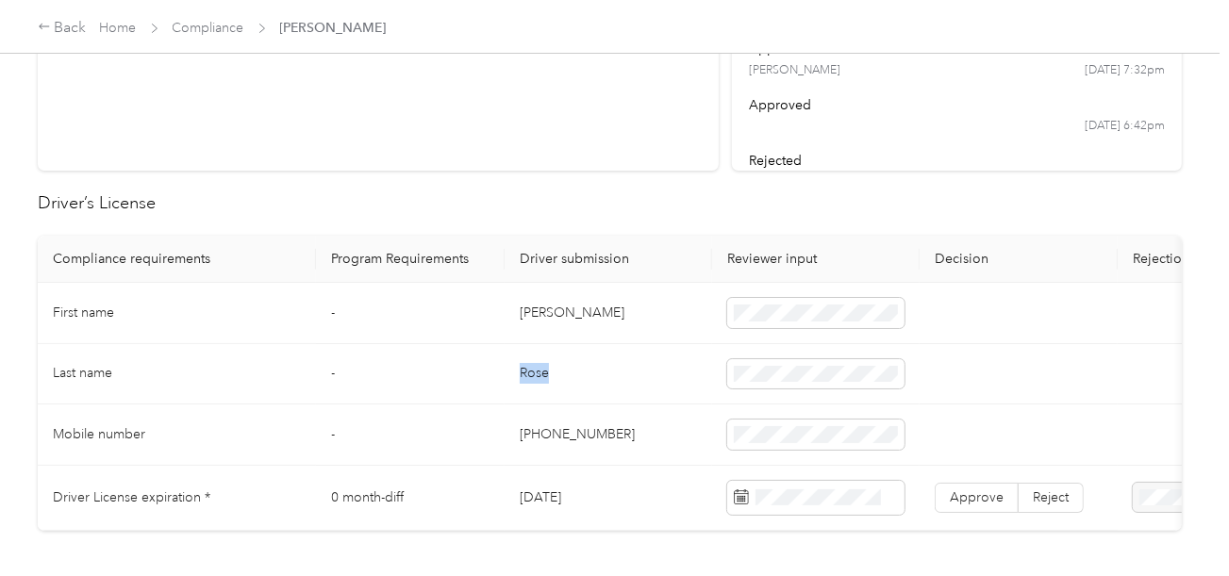
click at [533, 371] on td "Rose" at bounding box center [607, 374] width 207 height 61
copy td "Rose"
click at [910, 371] on td at bounding box center [815, 374] width 207 height 61
click at [818, 385] on span at bounding box center [815, 374] width 177 height 30
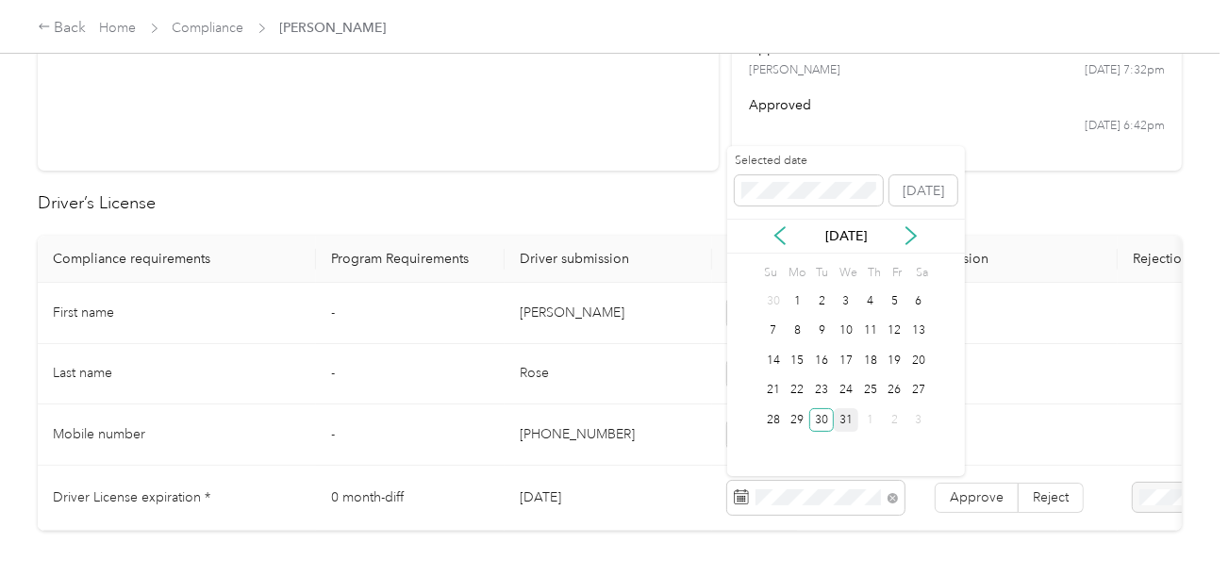
drag, startPoint x: 817, startPoint y: 417, endPoint x: 850, endPoint y: 427, distance: 34.6
click at [818, 417] on div "30" at bounding box center [821, 420] width 25 height 24
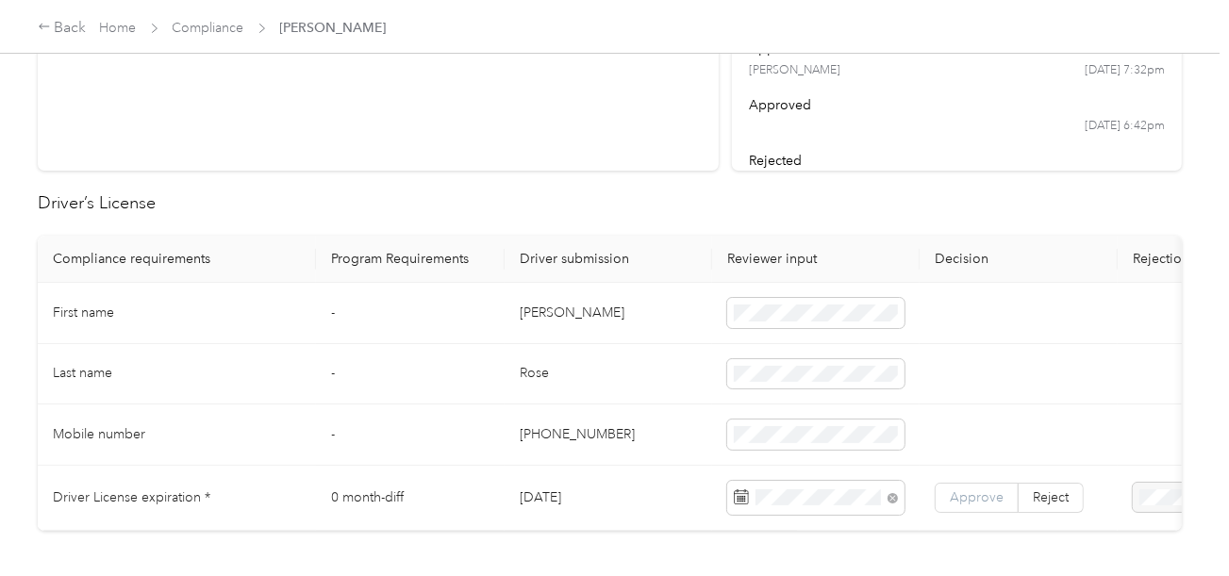
click at [956, 483] on label "Approve" at bounding box center [976, 498] width 84 height 30
click at [954, 485] on label "Approve" at bounding box center [976, 498] width 84 height 30
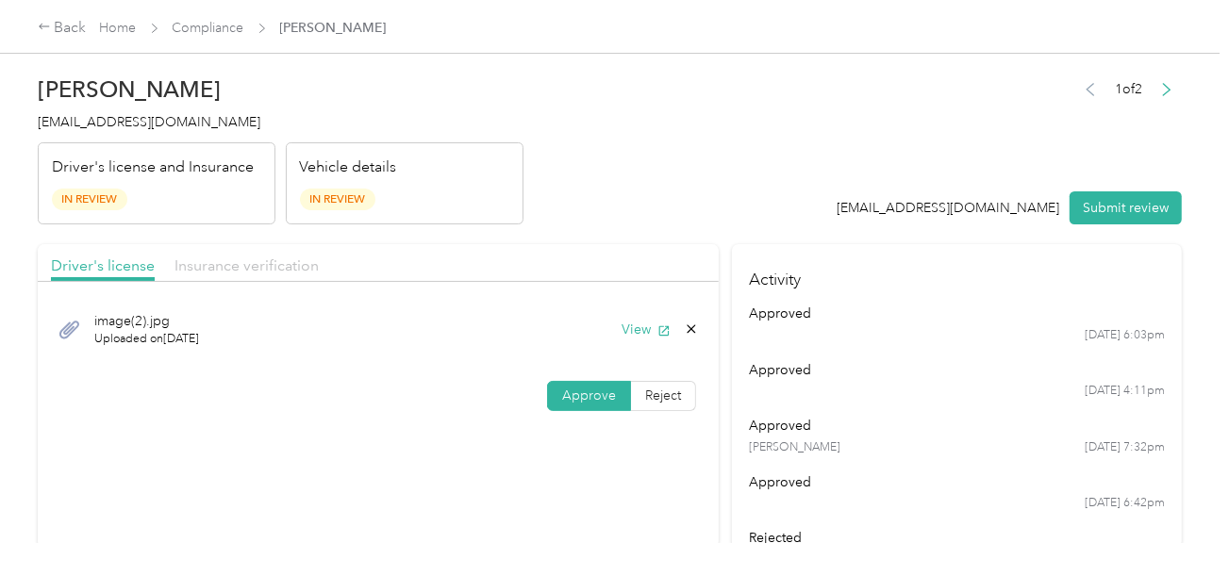
click at [281, 267] on span "Insurance verification" at bounding box center [246, 265] width 144 height 18
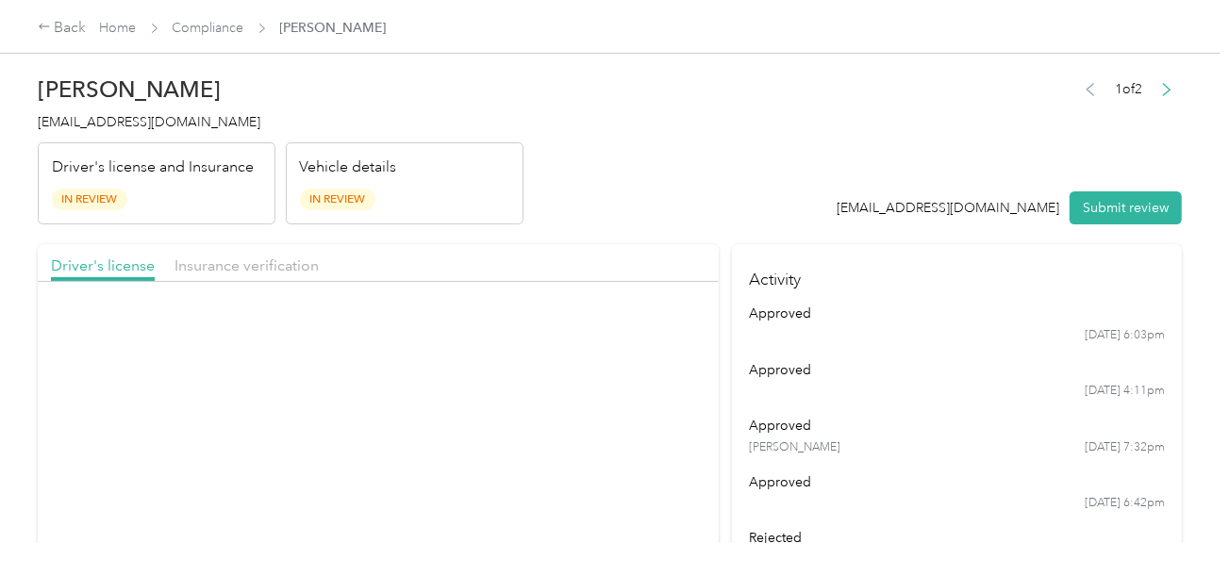
drag, startPoint x: 635, startPoint y: 192, endPoint x: 670, endPoint y: 264, distance: 79.7
click at [638, 193] on header "[PERSON_NAME] [EMAIL_ADDRESS][DOMAIN_NAME] Driver's license and Insurance In Re…" at bounding box center [610, 145] width 1144 height 158
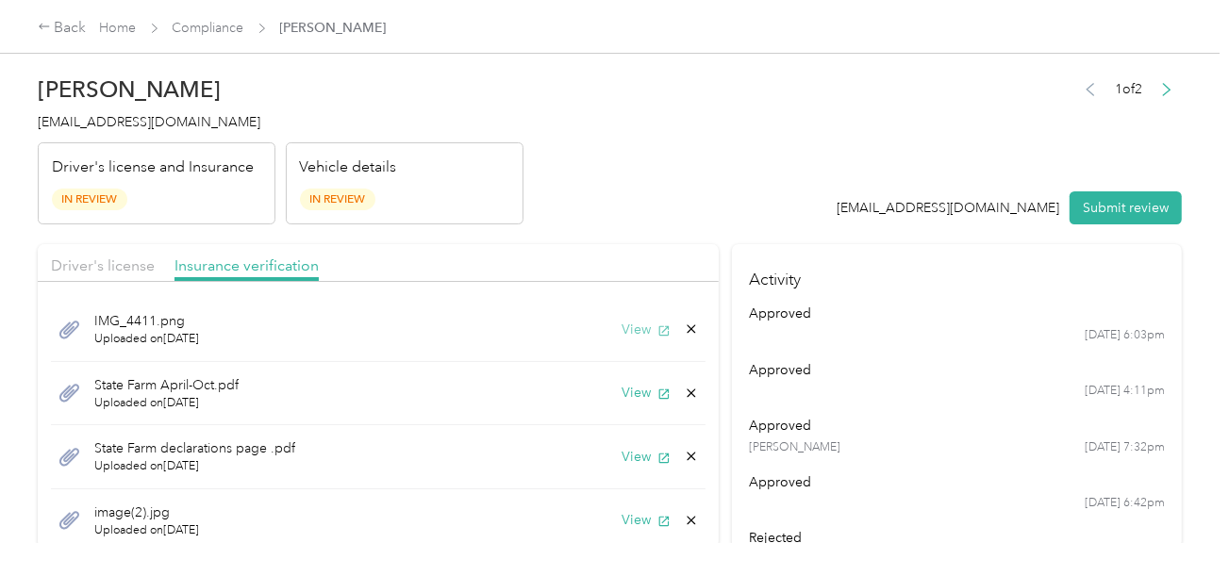
click at [632, 334] on button "View" at bounding box center [645, 330] width 49 height 20
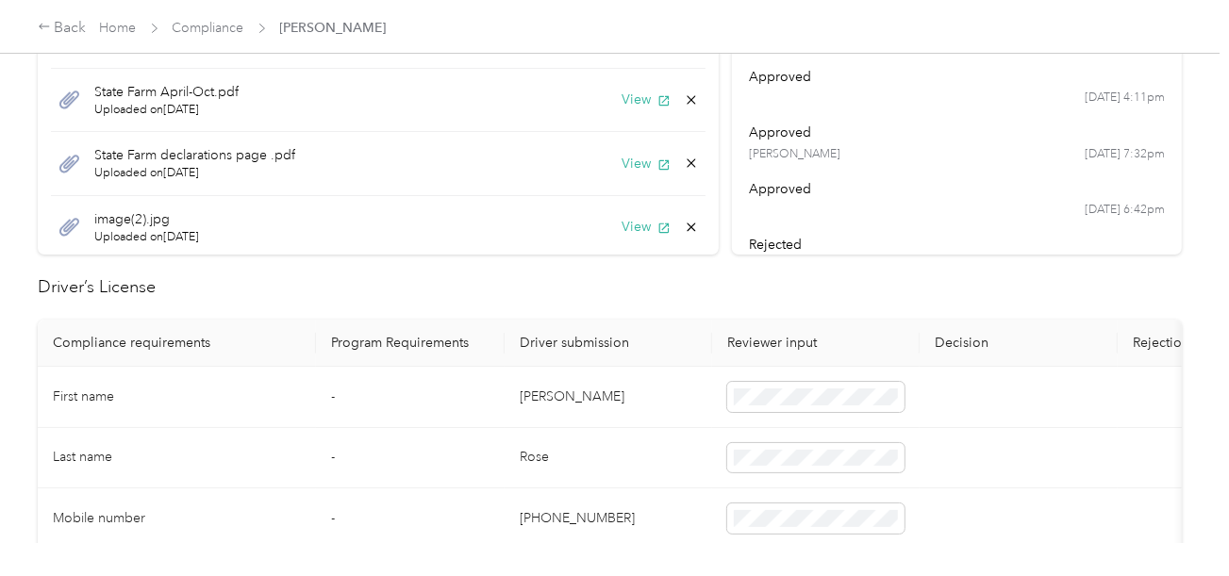
scroll to position [660, 0]
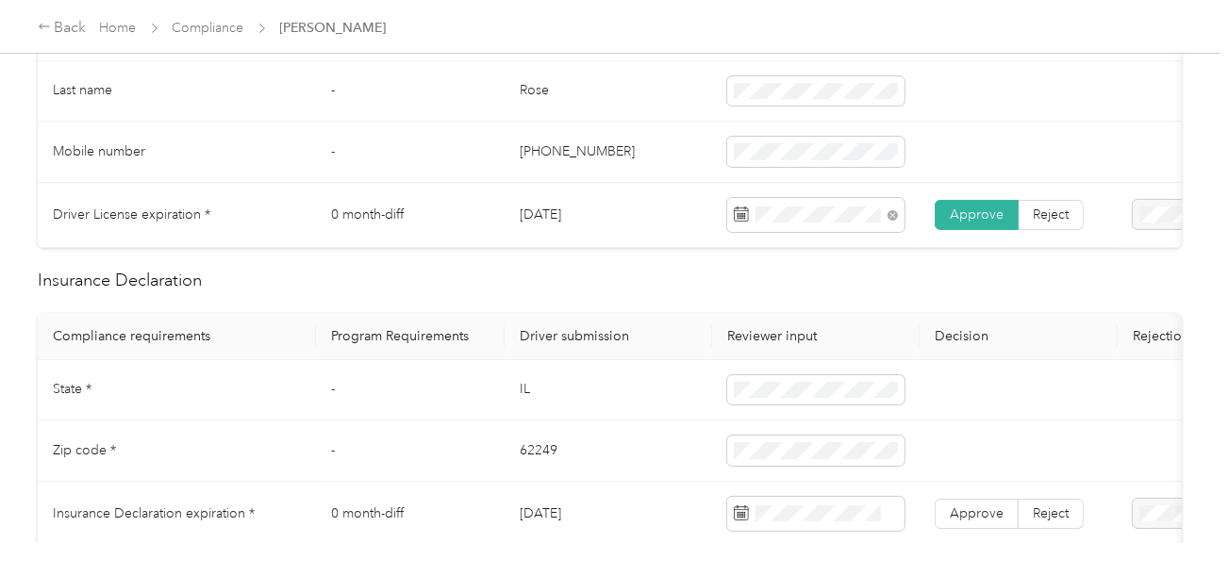
click at [530, 395] on td "IL" at bounding box center [607, 390] width 207 height 61
copy td "IL"
click at [553, 457] on td "62249" at bounding box center [607, 451] width 207 height 61
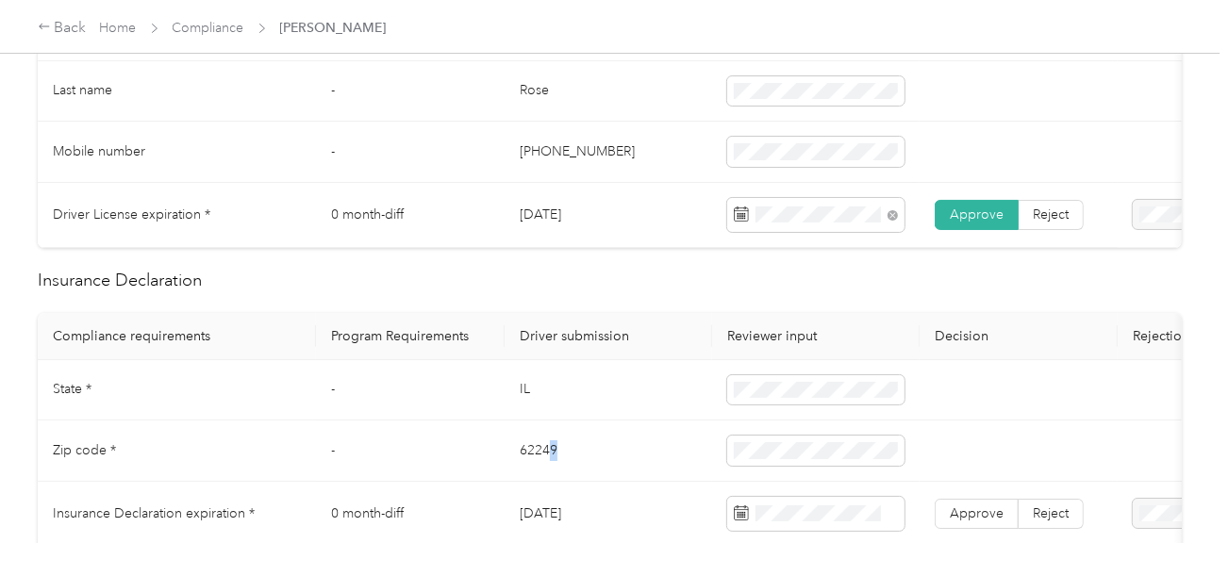
click at [547, 457] on td "62249" at bounding box center [607, 451] width 207 height 61
drag, startPoint x: 667, startPoint y: 498, endPoint x: 699, endPoint y: 492, distance: 32.6
click at [668, 498] on td "[DATE]" at bounding box center [607, 514] width 207 height 65
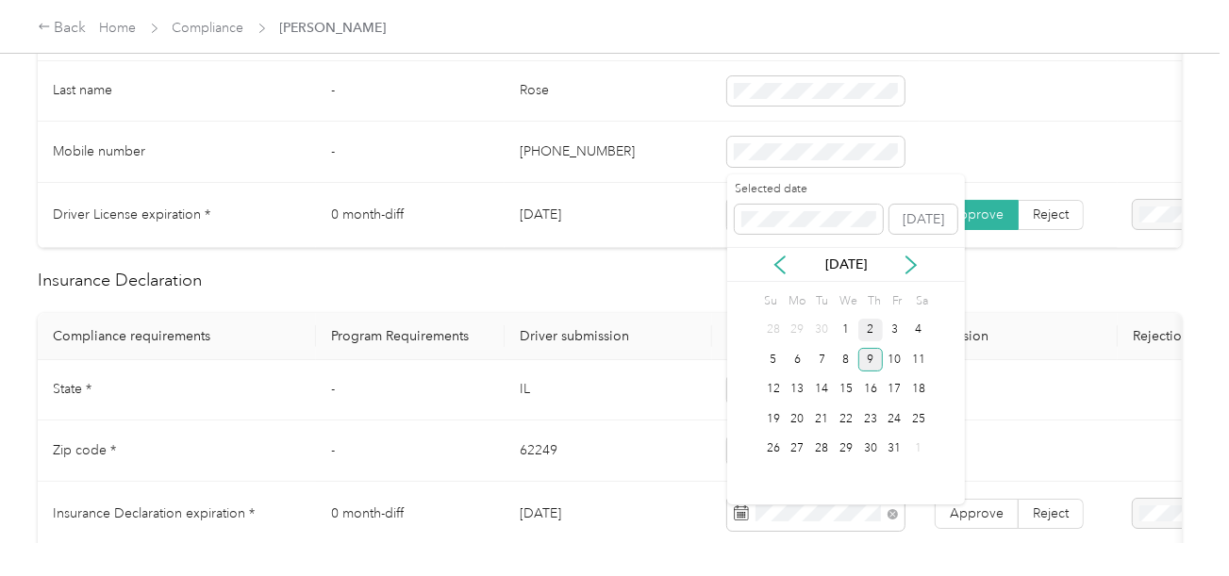
click at [866, 359] on div "9" at bounding box center [870, 360] width 25 height 24
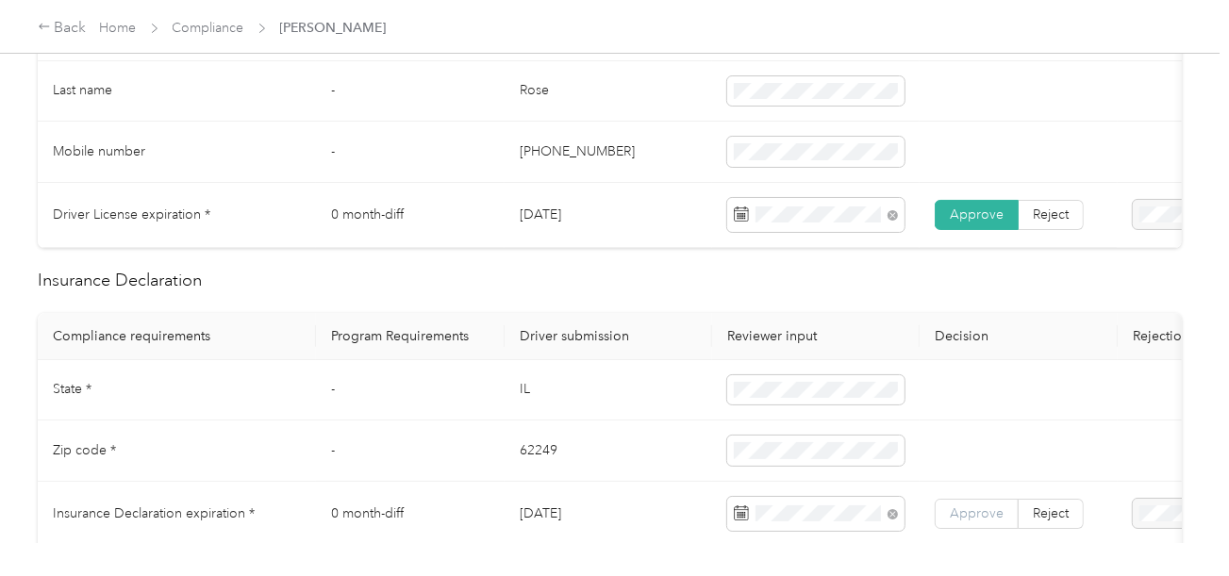
click at [948, 511] on label "Approve" at bounding box center [976, 514] width 84 height 30
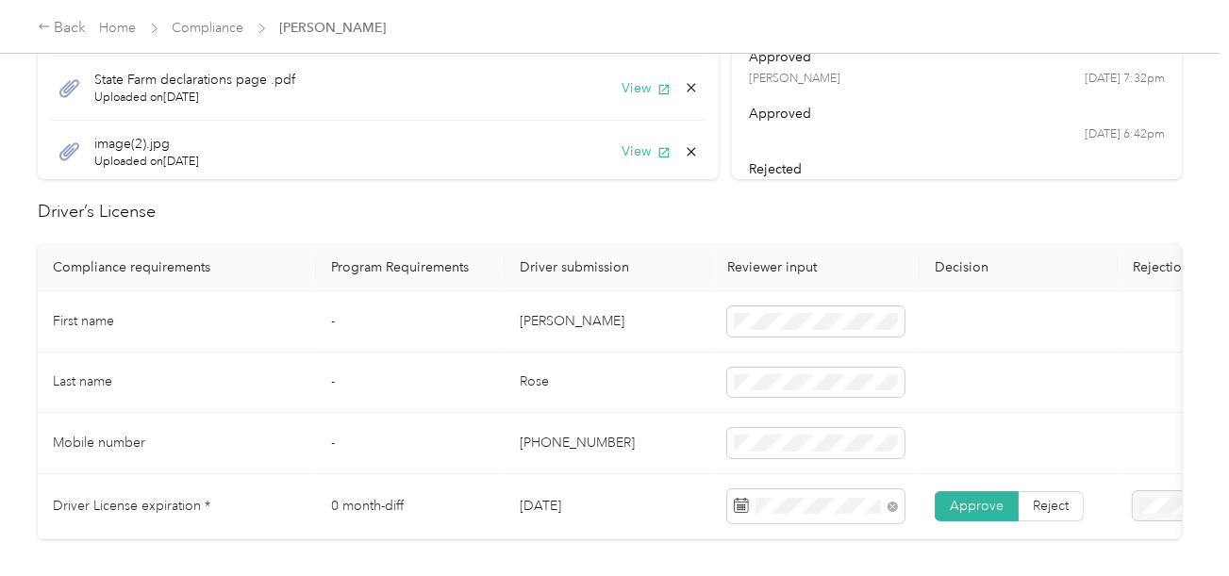
scroll to position [0, 0]
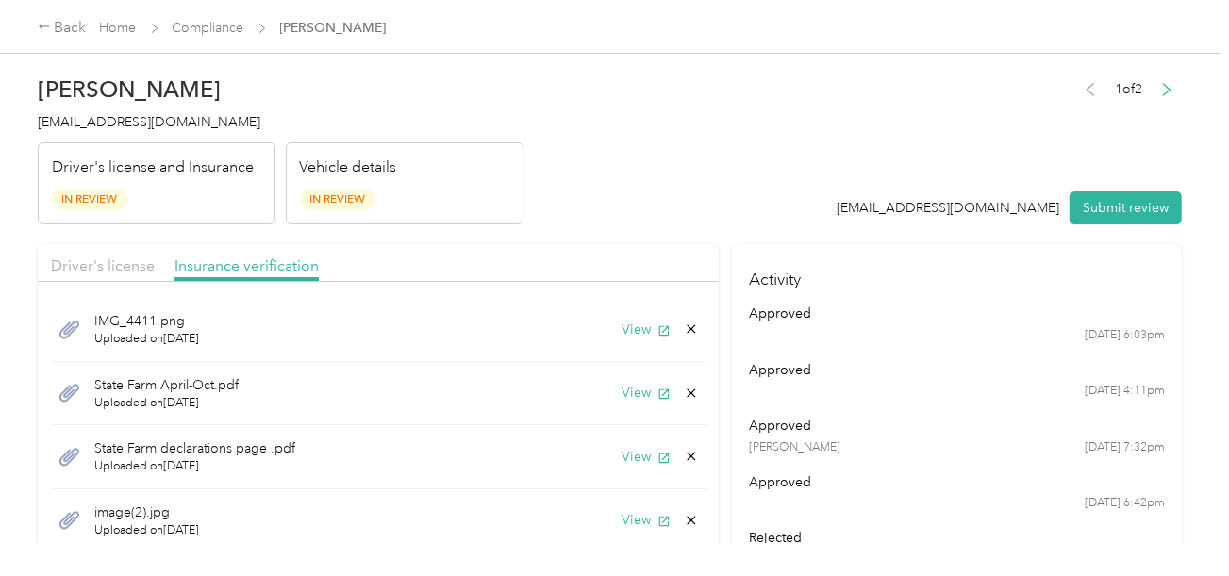
click at [619, 339] on div "IMG_4411.png Uploaded on [DATE] View" at bounding box center [378, 330] width 654 height 64
click at [621, 322] on button "View" at bounding box center [645, 330] width 49 height 20
click at [623, 388] on button "View" at bounding box center [645, 393] width 49 height 20
click at [624, 323] on button "View" at bounding box center [645, 330] width 49 height 20
click at [687, 327] on g at bounding box center [691, 329] width 8 height 8
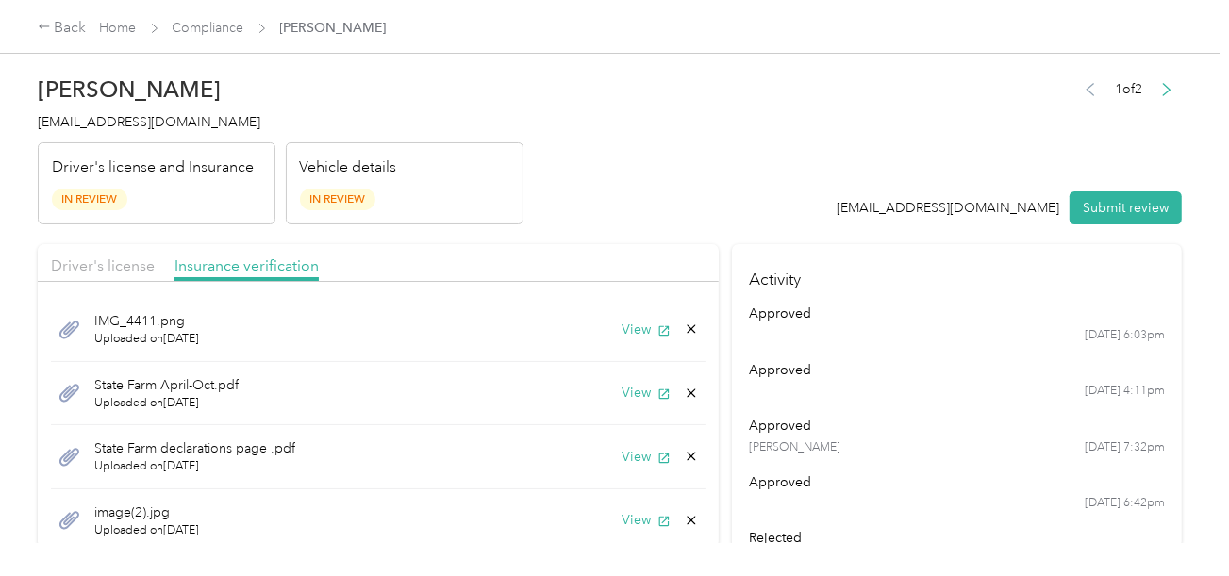
click at [628, 338] on button "Yes" at bounding box center [627, 343] width 37 height 30
click at [632, 388] on button "View" at bounding box center [645, 393] width 49 height 20
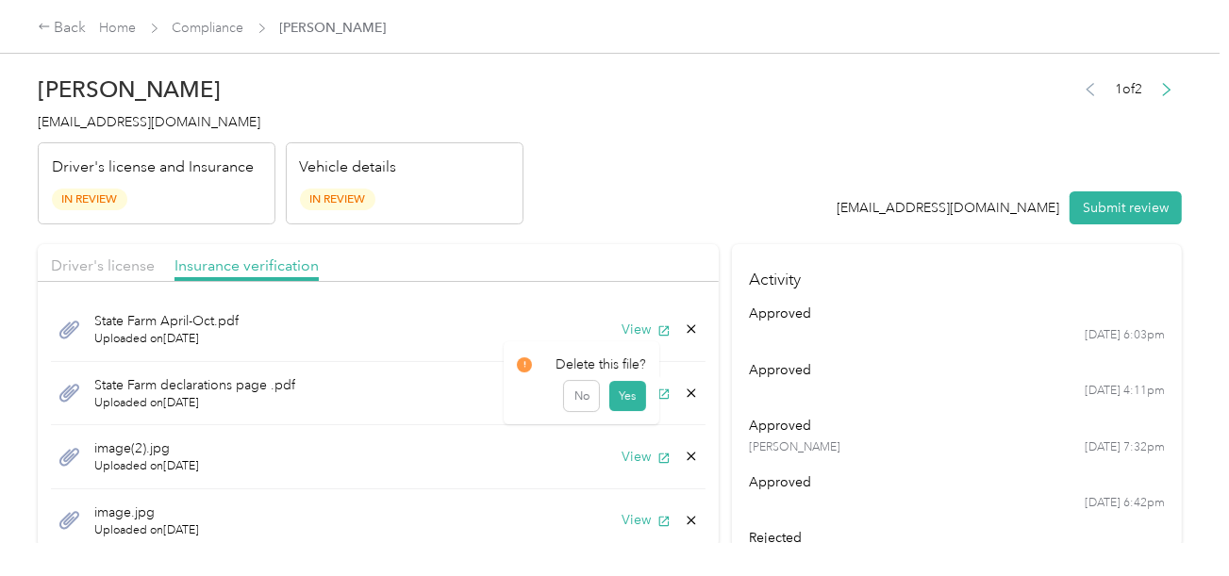
click at [684, 394] on icon at bounding box center [691, 393] width 15 height 15
click at [632, 401] on button "Yes" at bounding box center [627, 405] width 37 height 30
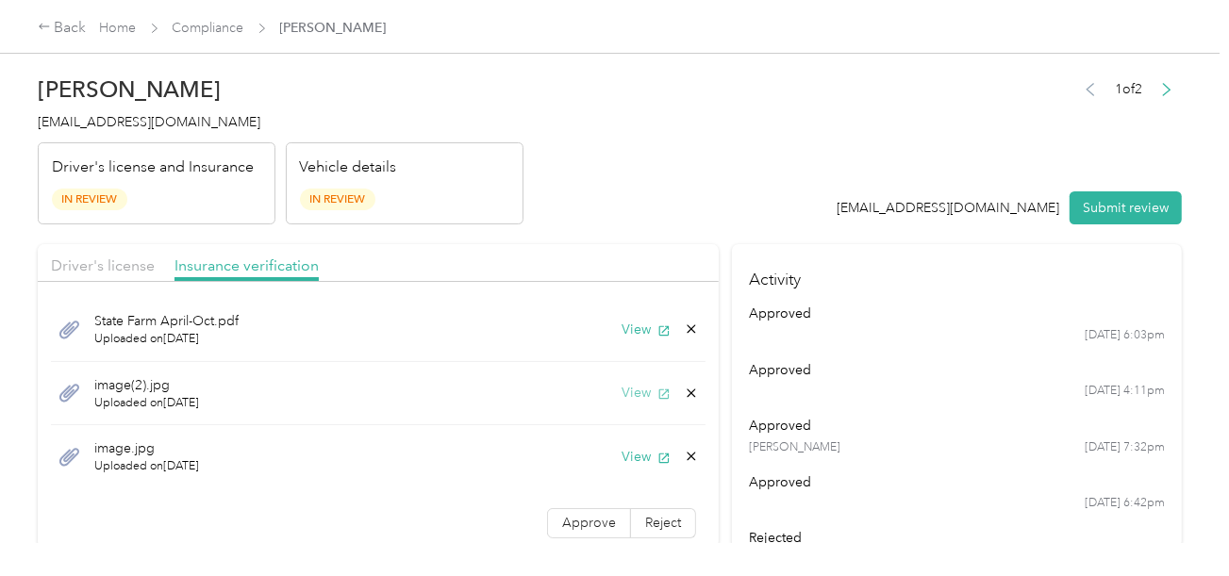
click at [657, 394] on icon "button" at bounding box center [663, 394] width 13 height 13
click at [684, 388] on icon at bounding box center [691, 393] width 15 height 15
click at [633, 404] on button "Yes" at bounding box center [627, 406] width 37 height 30
click at [637, 391] on button "View" at bounding box center [645, 393] width 49 height 20
click at [684, 391] on icon at bounding box center [691, 393] width 15 height 15
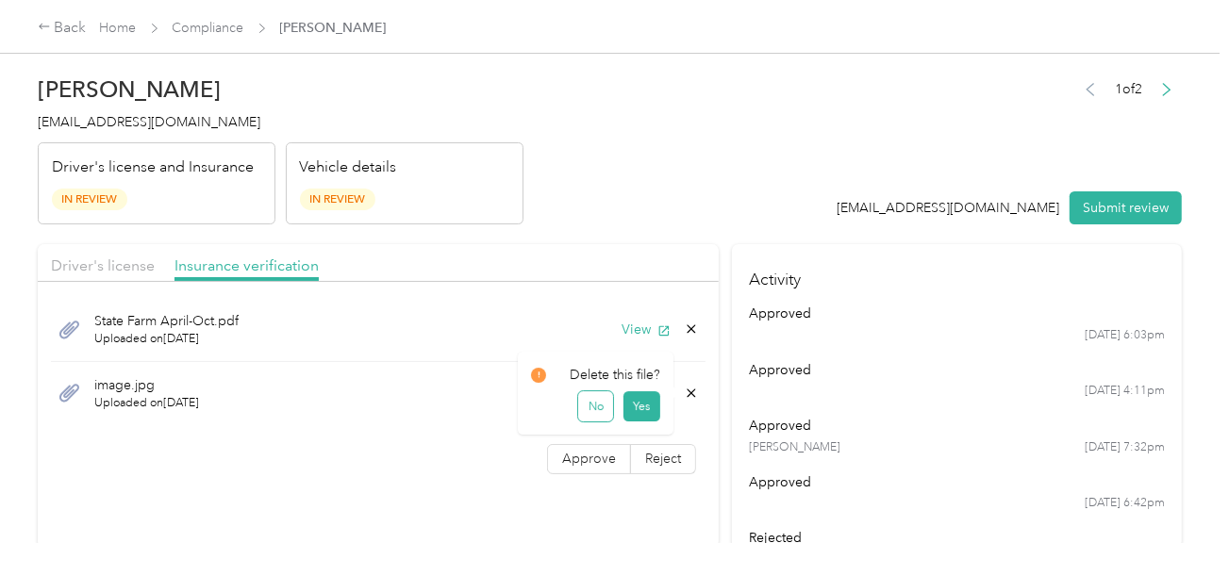
click at [607, 404] on button "No" at bounding box center [595, 406] width 35 height 30
click at [693, 387] on icon at bounding box center [691, 393] width 15 height 15
drag, startPoint x: 654, startPoint y: 397, endPoint x: 628, endPoint y: 396, distance: 26.4
click at [653, 397] on button "Yes" at bounding box center [641, 405] width 37 height 30
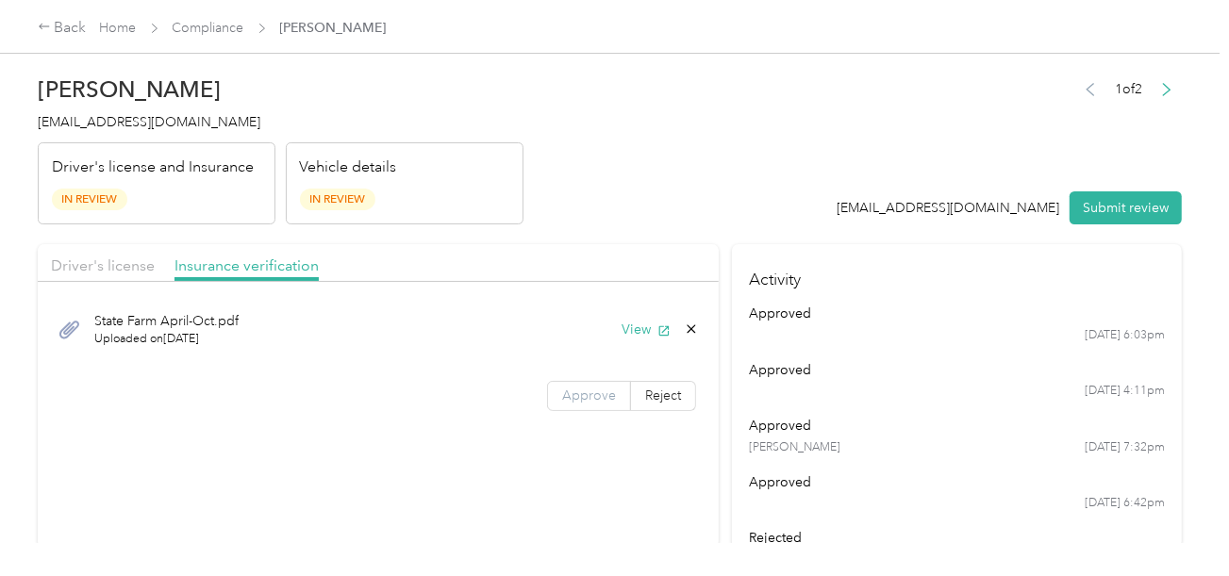
click at [597, 397] on span "Approve" at bounding box center [589, 396] width 54 height 16
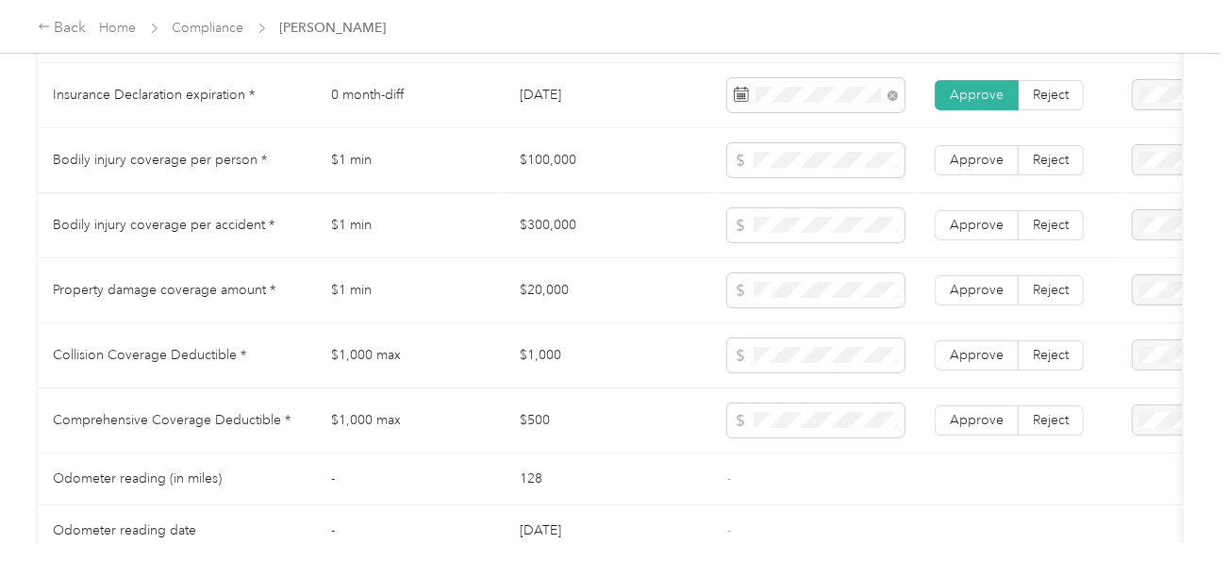
scroll to position [848, 0]
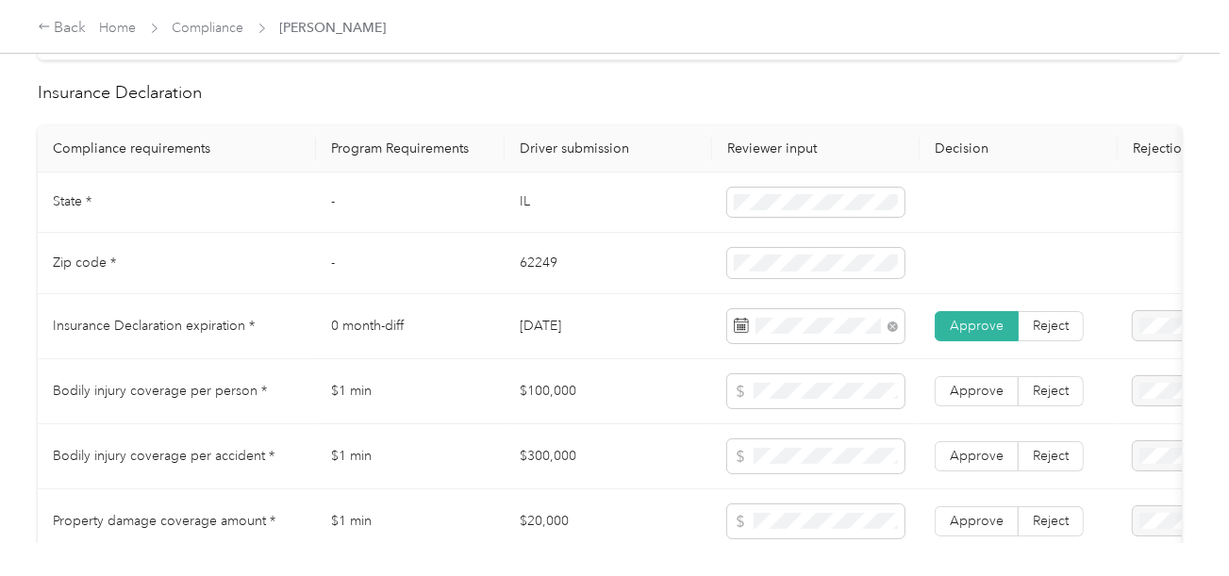
click at [521, 385] on td "$100,000" at bounding box center [607, 391] width 207 height 65
copy td "$100,000"
drag, startPoint x: 570, startPoint y: 388, endPoint x: 642, endPoint y: 394, distance: 72.0
click at [623, 392] on td "$100,000" at bounding box center [607, 391] width 207 height 65
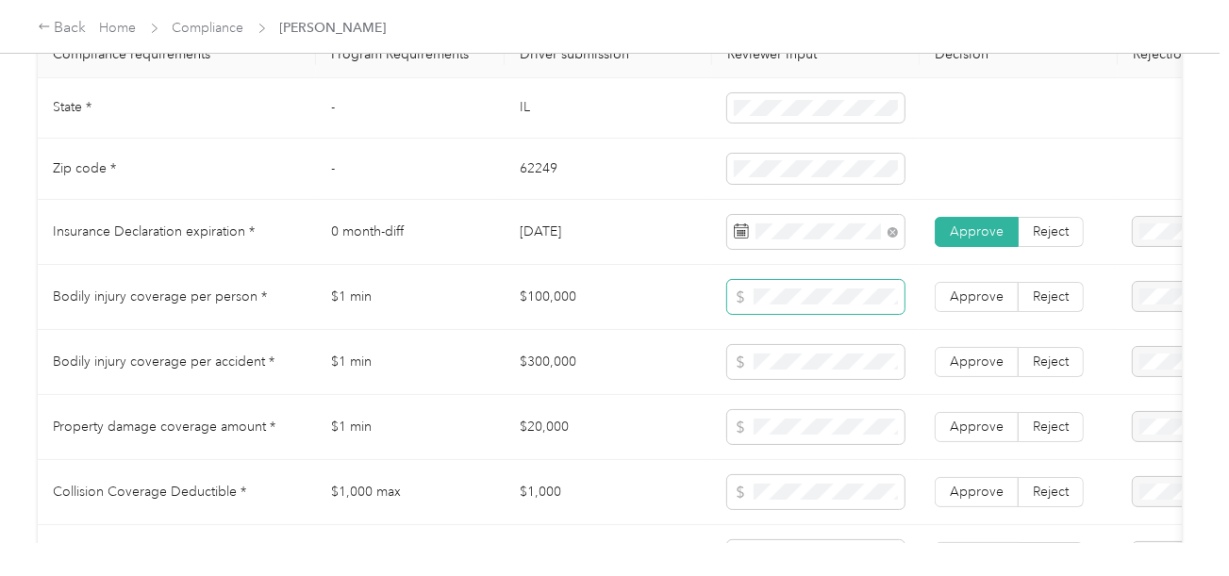
scroll to position [1037, 0]
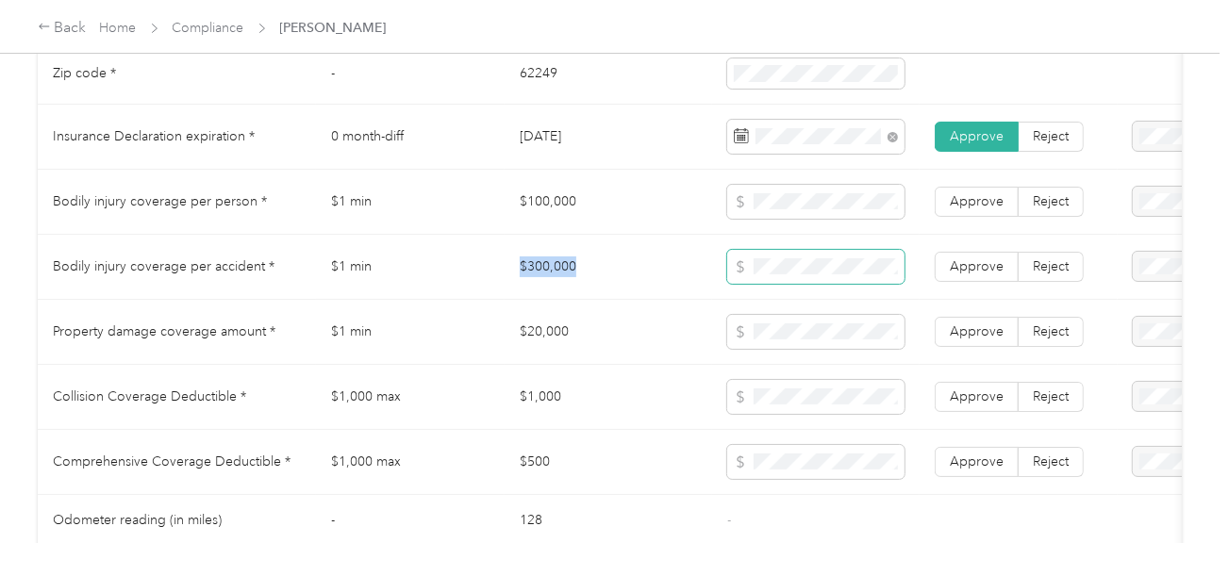
drag, startPoint x: 505, startPoint y: 275, endPoint x: 736, endPoint y: 278, distance: 231.0
click at [627, 275] on td "$300,000" at bounding box center [607, 267] width 207 height 65
drag, startPoint x: 518, startPoint y: 335, endPoint x: 685, endPoint y: 350, distance: 168.5
click at [610, 348] on td "$20,000" at bounding box center [607, 332] width 207 height 65
click at [792, 349] on span at bounding box center [815, 332] width 177 height 34
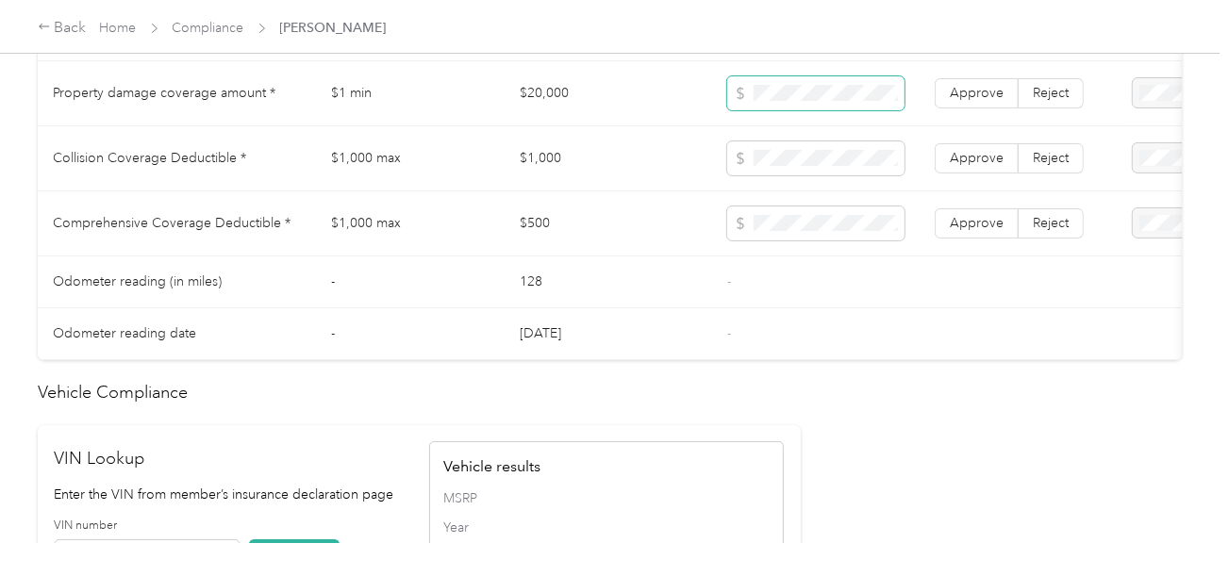
scroll to position [1509, 0]
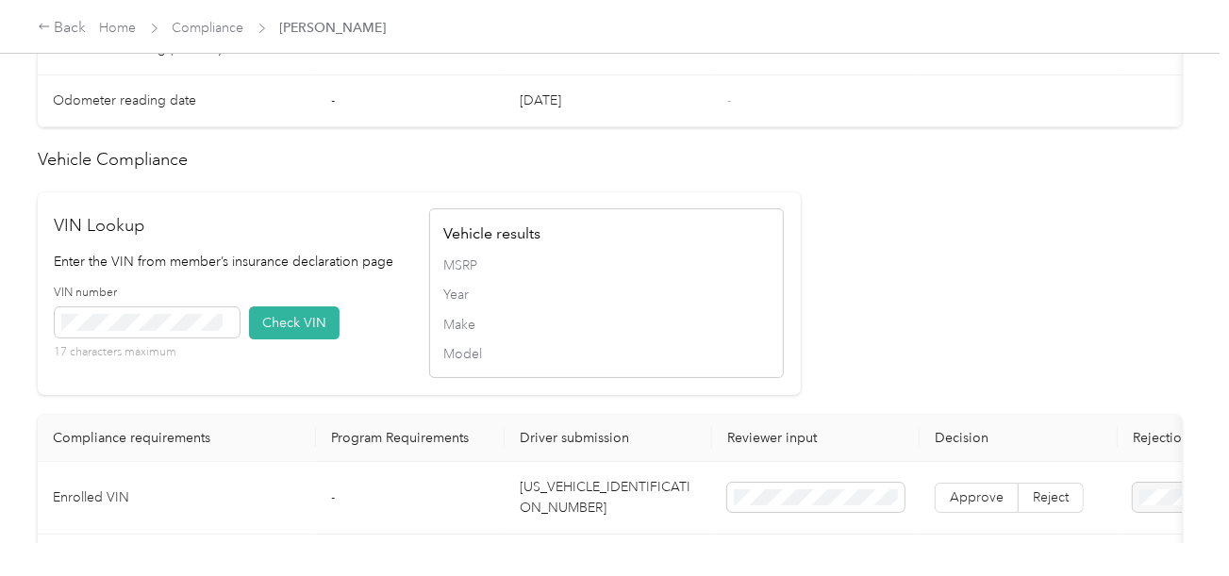
click at [596, 521] on td "[US_VEHICLE_IDENTIFICATION_NUMBER]" at bounding box center [607, 498] width 207 height 73
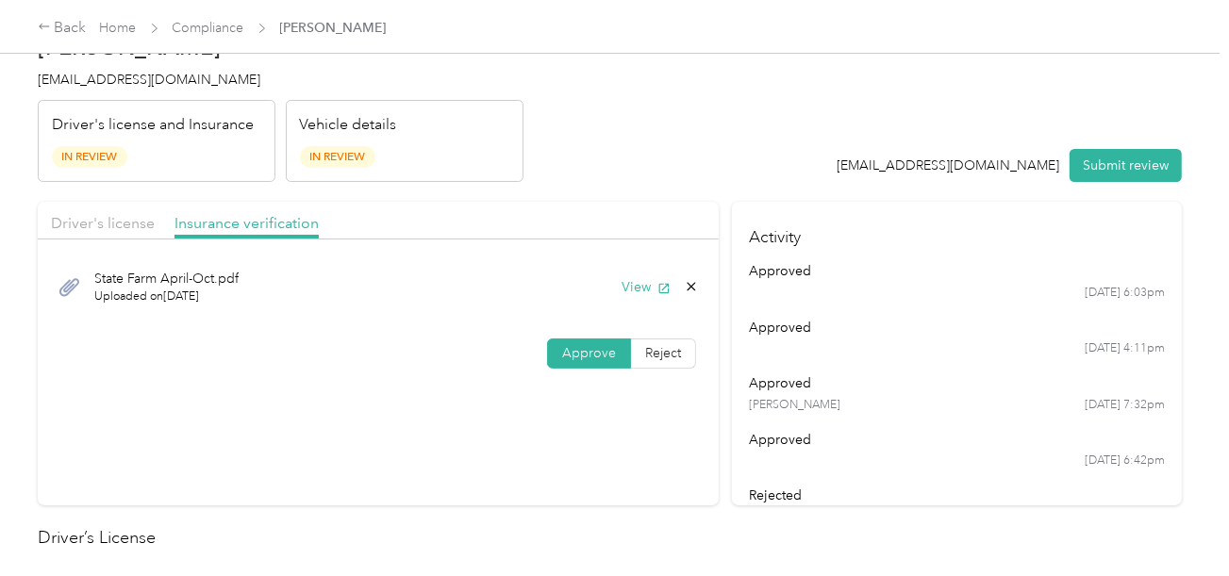
scroll to position [0, 0]
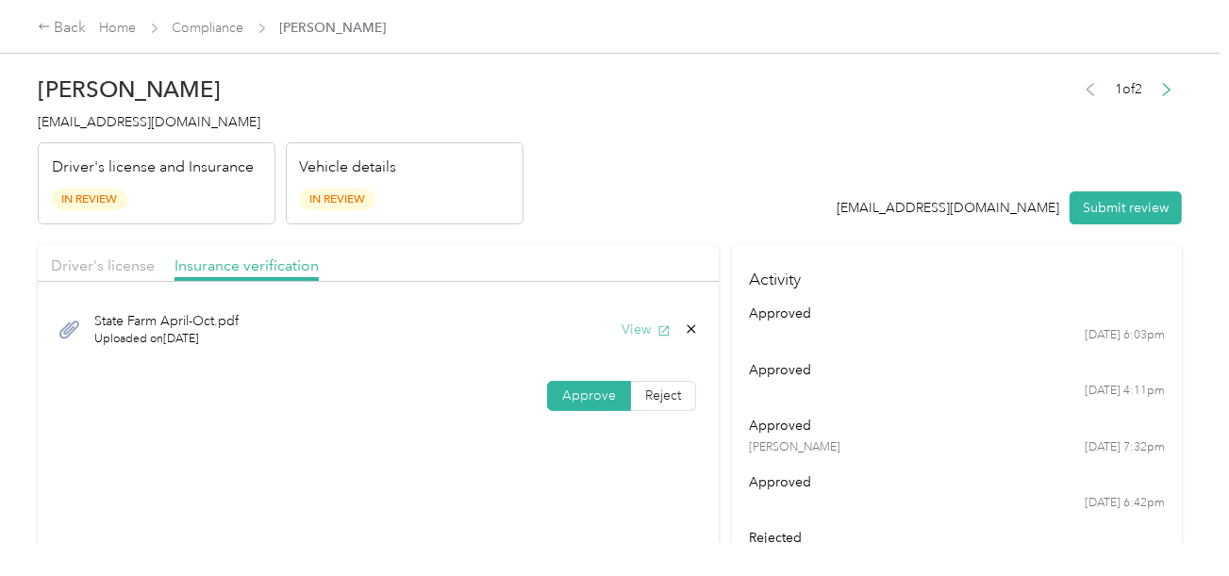
click at [628, 327] on button "View" at bounding box center [645, 330] width 49 height 20
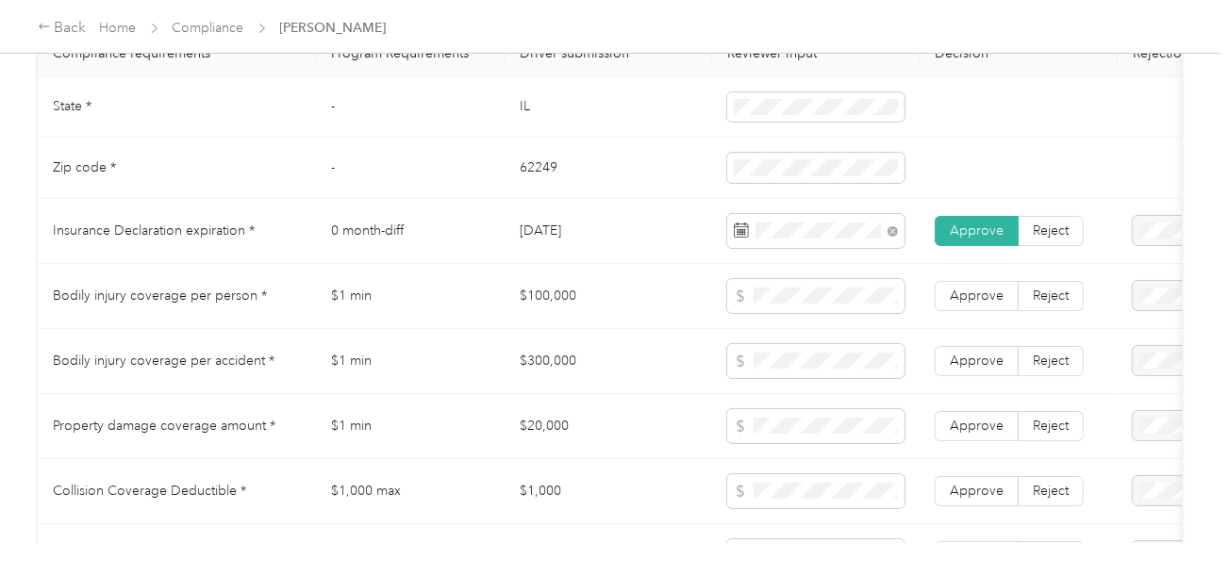
scroll to position [1037, 0]
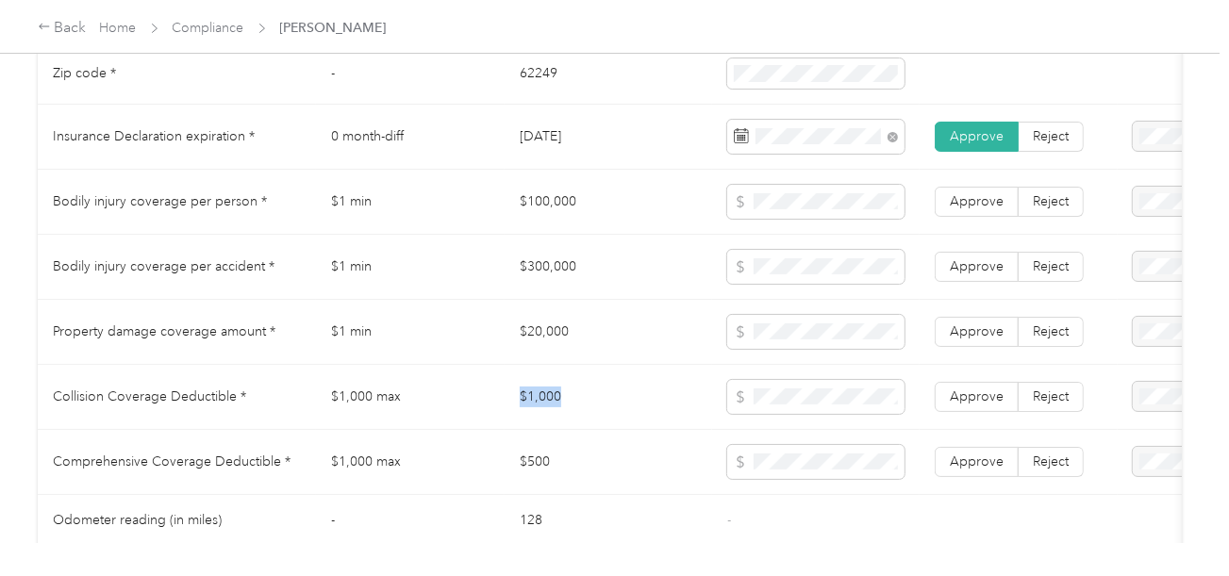
drag, startPoint x: 523, startPoint y: 417, endPoint x: 718, endPoint y: 408, distance: 194.4
click at [618, 408] on td "$1,000" at bounding box center [607, 397] width 207 height 65
drag, startPoint x: 480, startPoint y: 470, endPoint x: 659, endPoint y: 472, distance: 179.2
click at [615, 472] on tr "Comprehensive Coverage Deductible * $1,000 max $500 Approve Reject" at bounding box center [702, 462] width 1329 height 65
click at [980, 456] on label "Approve" at bounding box center [976, 462] width 84 height 30
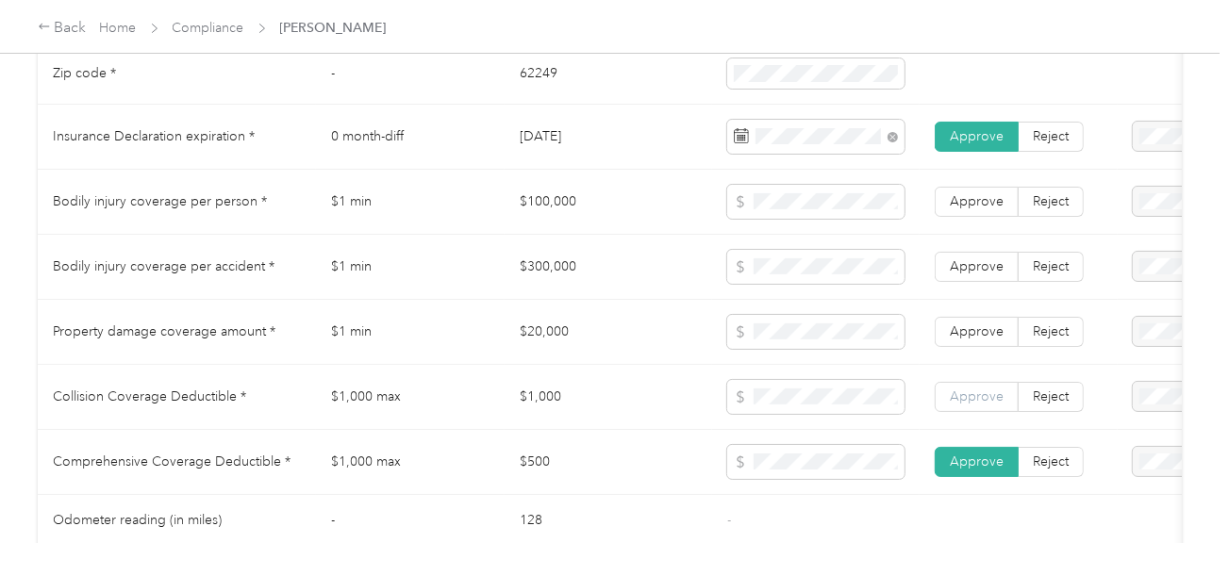
click at [976, 412] on label "Approve" at bounding box center [976, 397] width 84 height 30
click at [985, 365] on td "Approve Reject" at bounding box center [1018, 332] width 198 height 65
click at [991, 334] on span "Approve" at bounding box center [976, 331] width 54 height 16
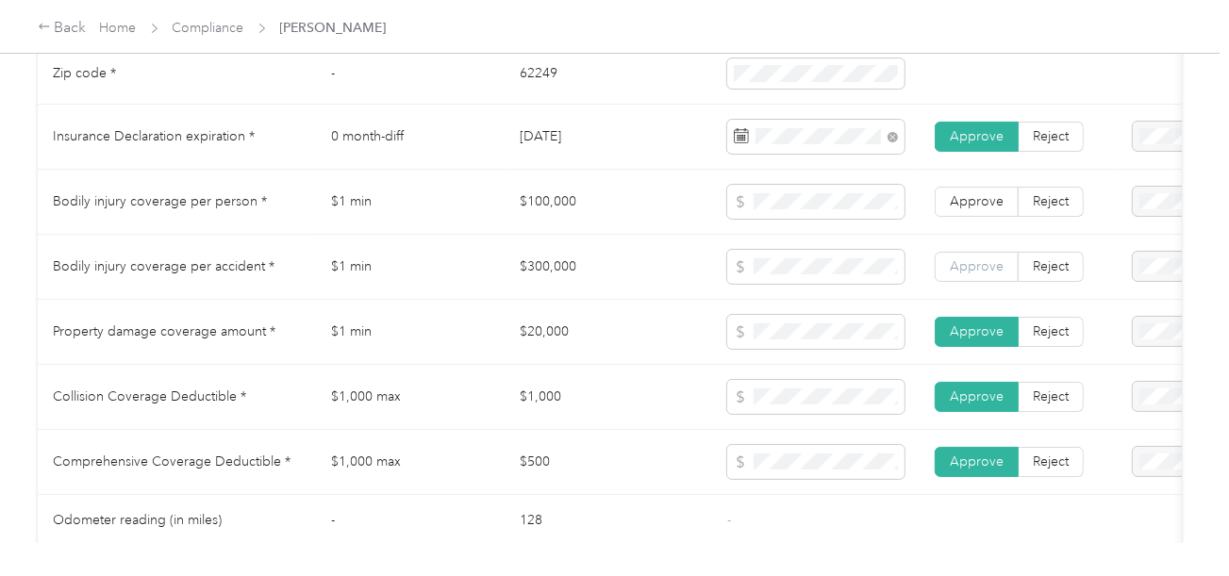
click at [994, 266] on label "Approve" at bounding box center [976, 267] width 84 height 30
click at [983, 204] on span "Approve" at bounding box center [976, 201] width 54 height 16
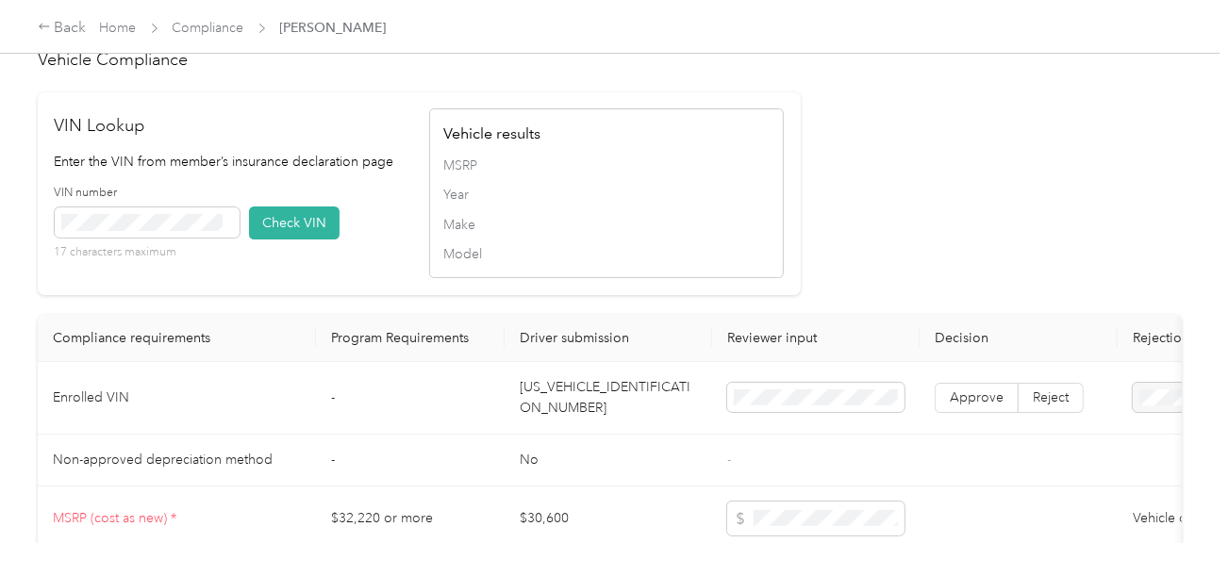
scroll to position [1602, 0]
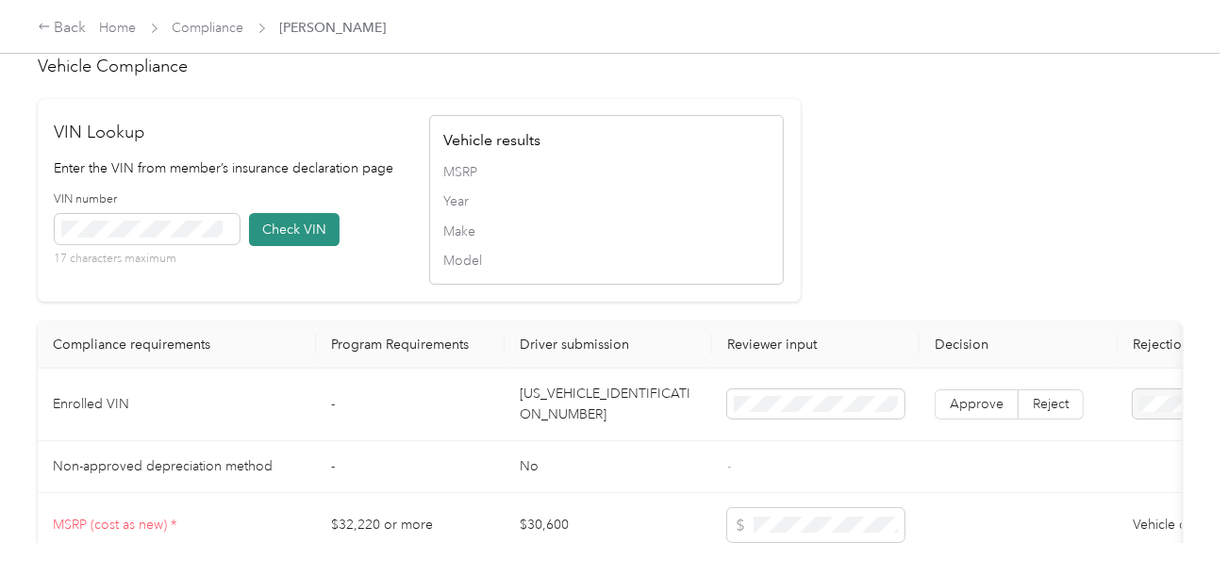
click at [313, 246] on button "Check VIN" at bounding box center [294, 229] width 91 height 33
drag, startPoint x: 283, startPoint y: 252, endPoint x: 315, endPoint y: 261, distance: 33.4
click at [284, 246] on button "Check VIN" at bounding box center [294, 229] width 91 height 33
click at [583, 416] on td "[US_VEHICLE_IDENTIFICATION_NUMBER]" at bounding box center [607, 405] width 207 height 73
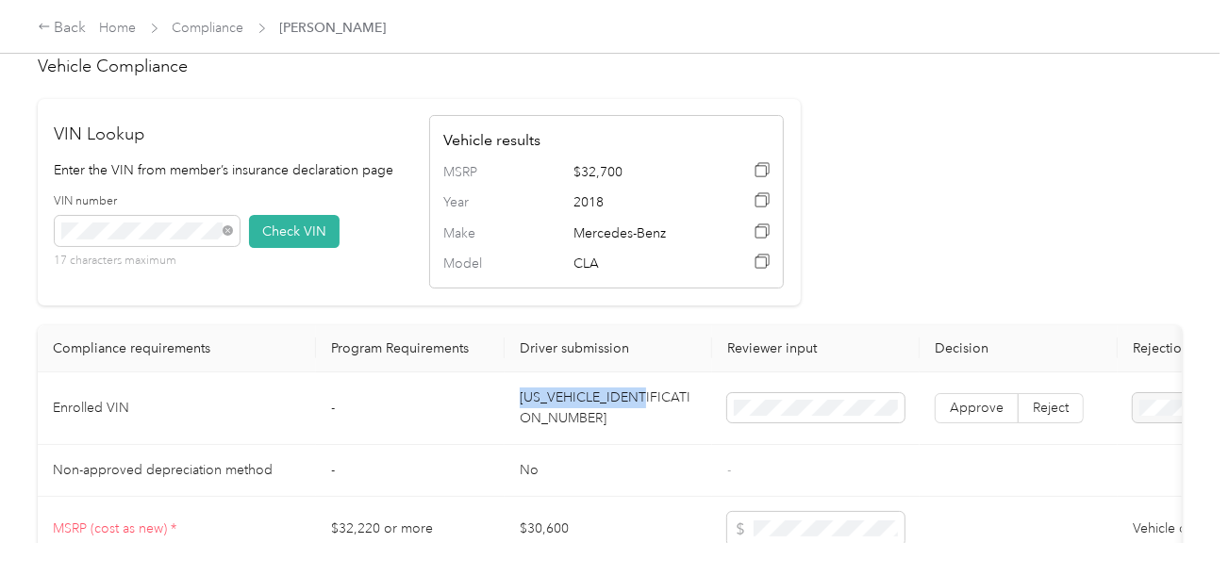
click at [583, 416] on td "[US_VEHICLE_IDENTIFICATION_NUMBER]" at bounding box center [607, 408] width 207 height 73
click at [228, 233] on icon at bounding box center [226, 230] width 5 height 5
drag, startPoint x: 248, startPoint y: 255, endPoint x: 372, endPoint y: 279, distance: 126.8
click at [250, 248] on button "Check VIN" at bounding box center [294, 231] width 91 height 33
drag, startPoint x: 949, startPoint y: 423, endPoint x: 965, endPoint y: 423, distance: 16.0
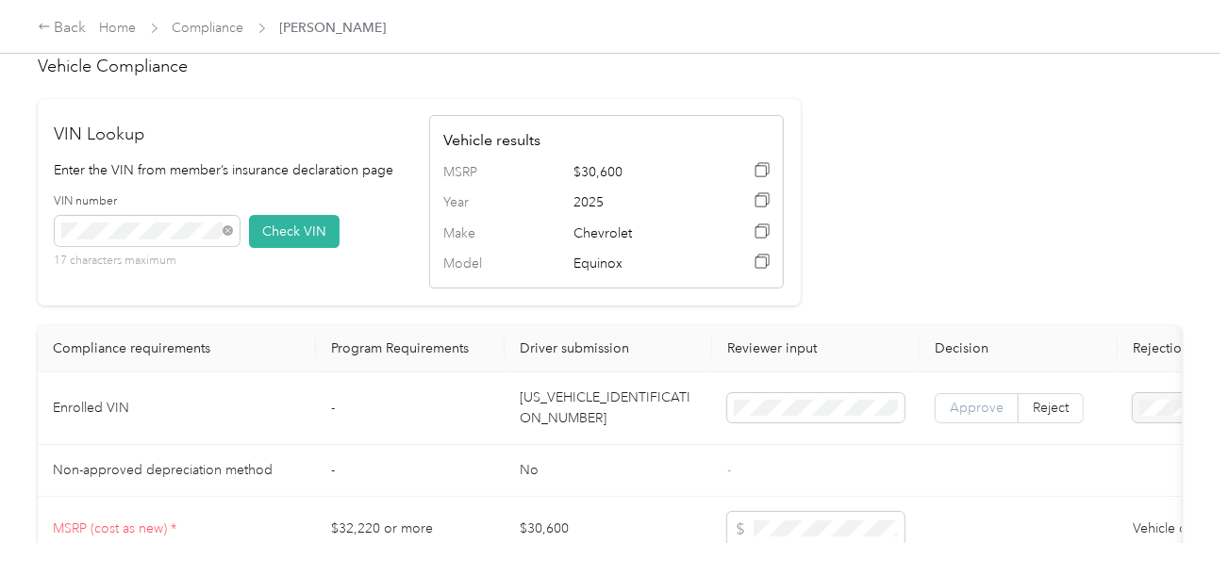
click at [953, 416] on span "Approve" at bounding box center [976, 408] width 54 height 16
click at [967, 416] on span "Approve" at bounding box center [976, 408] width 54 height 16
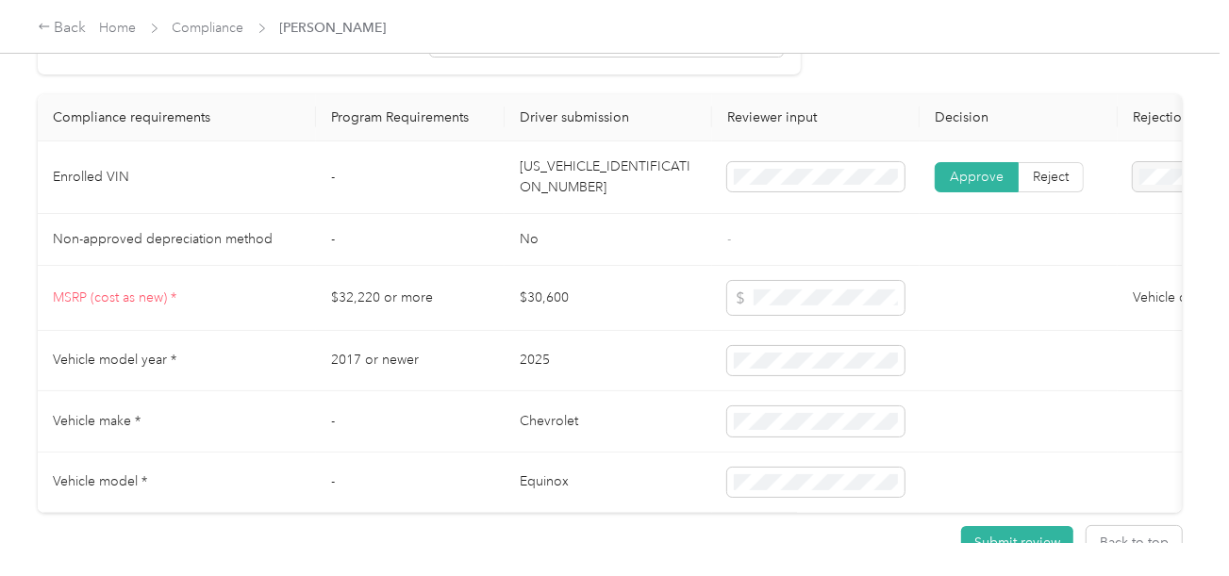
scroll to position [1791, 0]
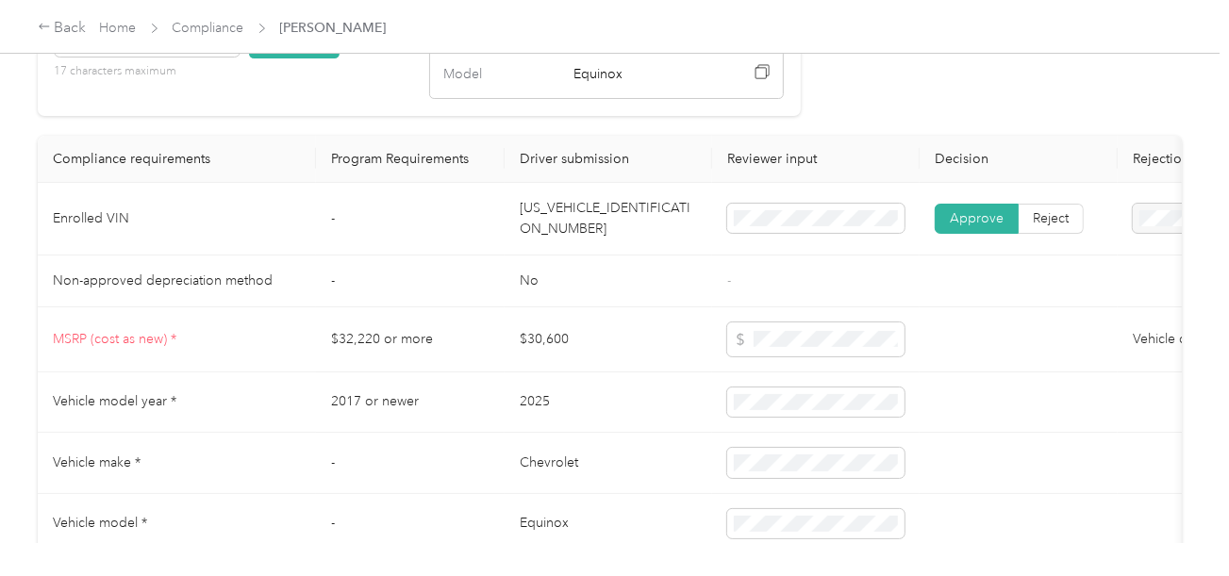
click at [955, 425] on td at bounding box center [1018, 402] width 198 height 61
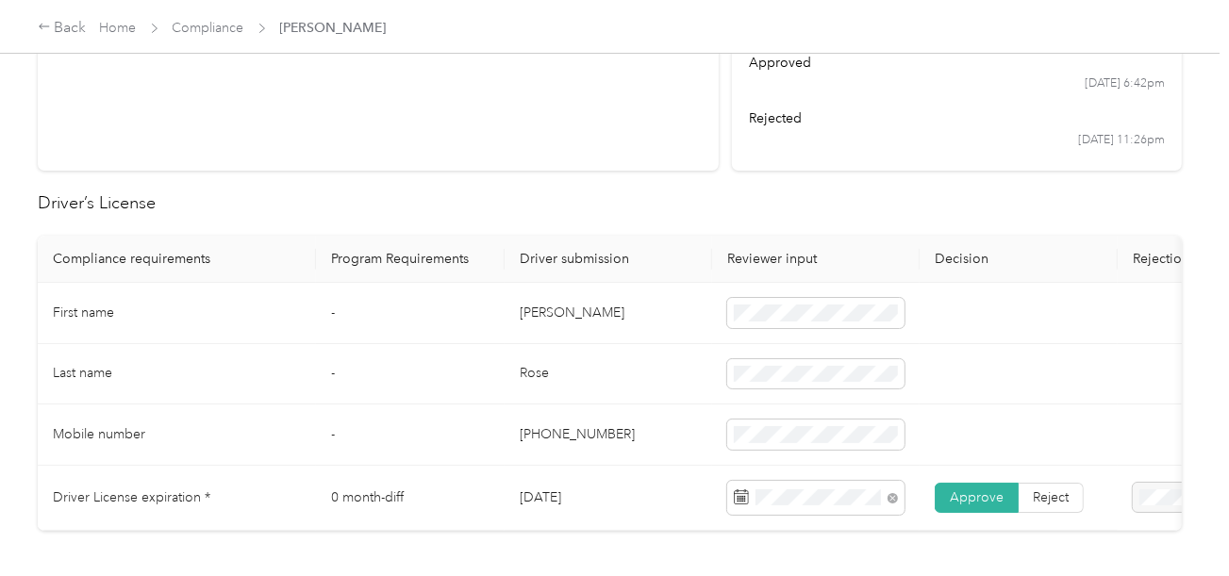
scroll to position [0, 0]
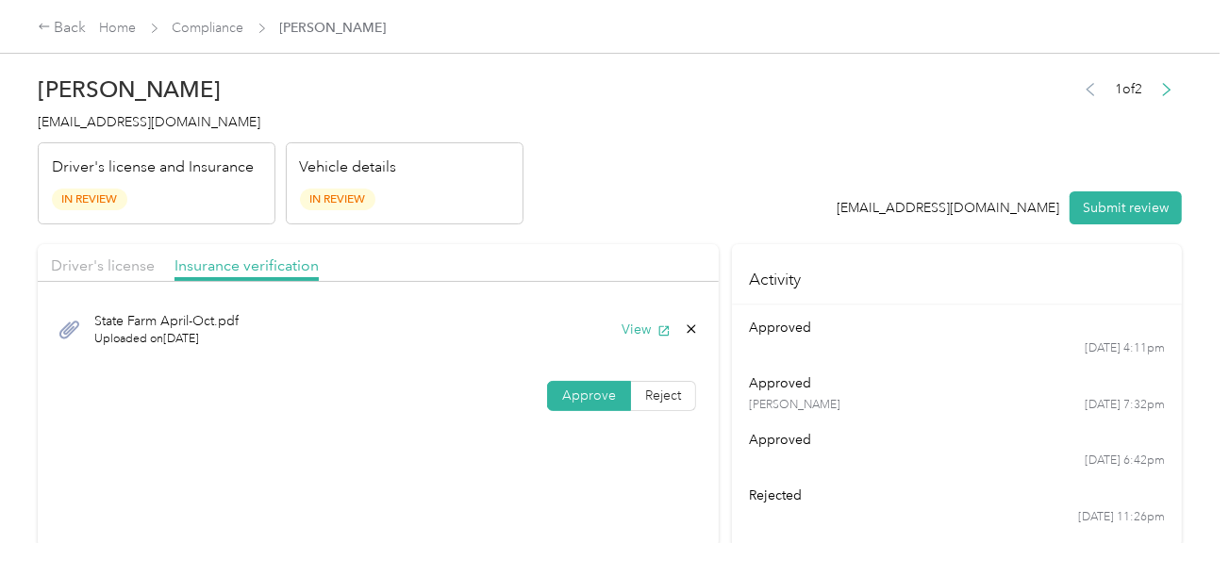
click at [1121, 204] on button "Submit review" at bounding box center [1125, 207] width 112 height 33
click at [679, 191] on header "[PERSON_NAME] [EMAIL_ADDRESS][DOMAIN_NAME] Driver's license and Insurance In Re…" at bounding box center [610, 145] width 1144 height 158
click at [99, 122] on span "[EMAIL_ADDRESS][DOMAIN_NAME]" at bounding box center [149, 122] width 223 height 16
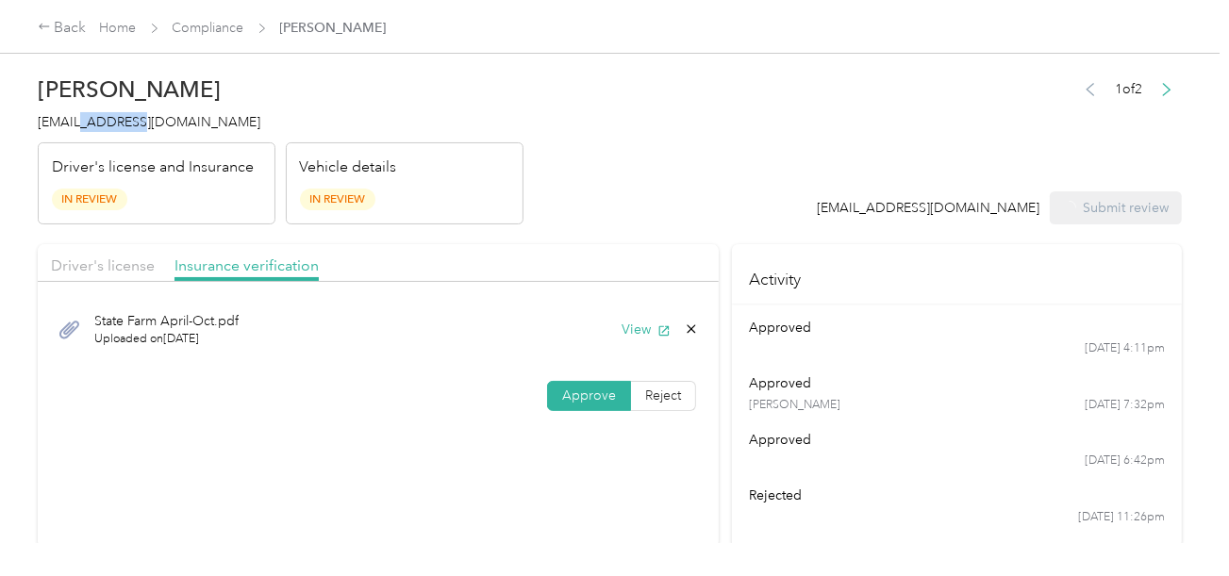
click at [99, 122] on span "[EMAIL_ADDRESS][DOMAIN_NAME]" at bounding box center [149, 122] width 223 height 16
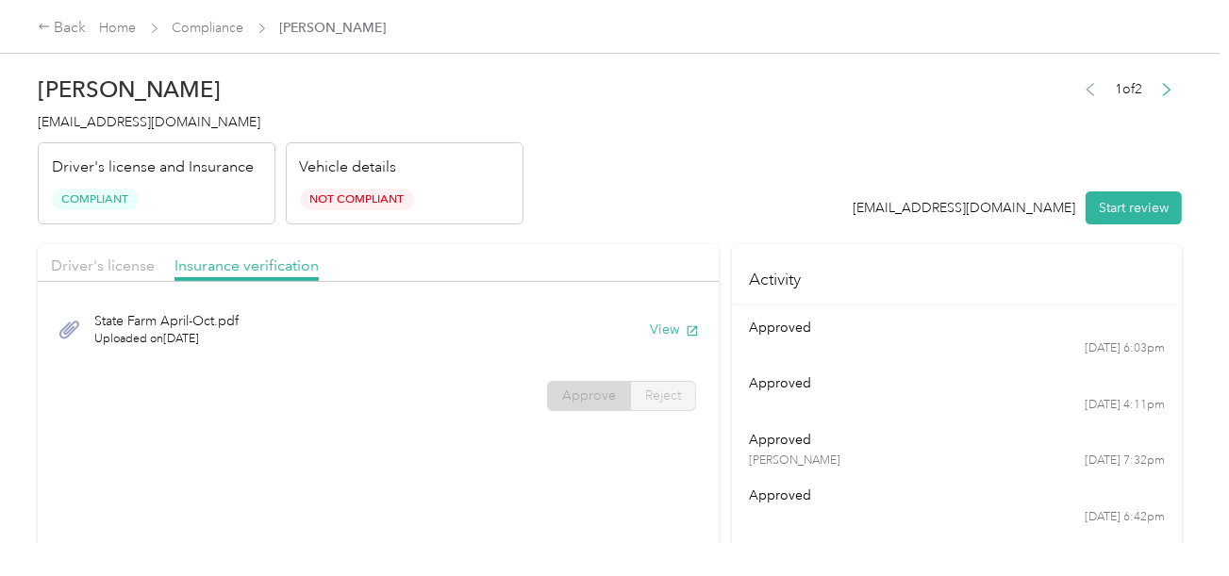
click at [199, 44] on div "Back Home Compliance [PERSON_NAME]" at bounding box center [614, 26] width 1229 height 53
click at [219, 15] on div "Back Home Compliance [PERSON_NAME]" at bounding box center [614, 26] width 1229 height 53
click at [219, 27] on link "Compliance" at bounding box center [209, 28] width 72 height 16
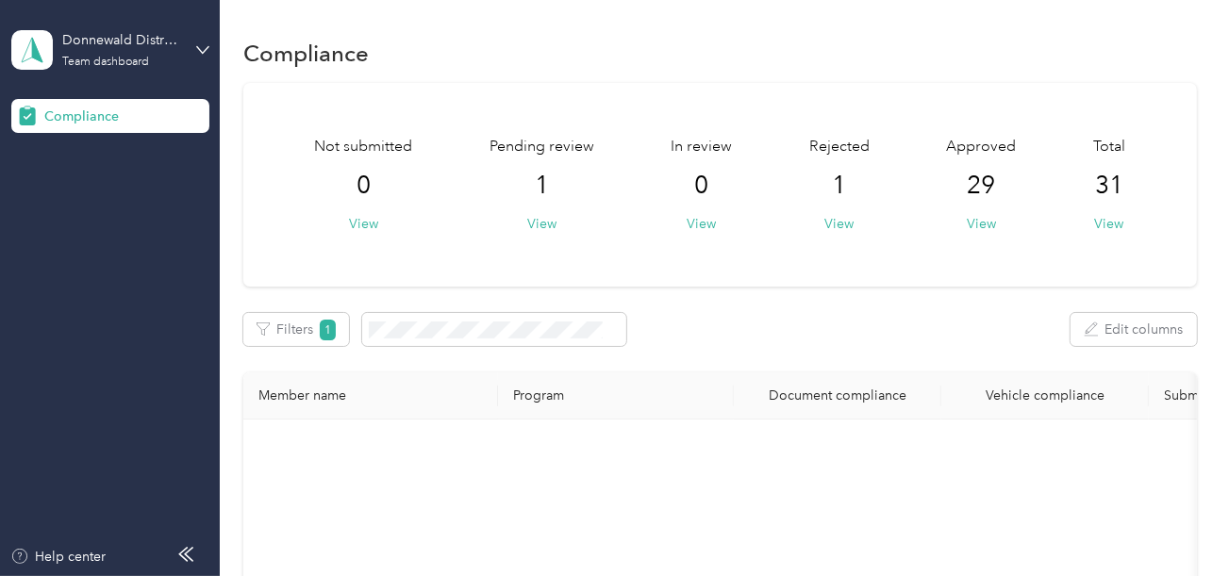
click at [213, 68] on aside "Donnewald Distributing Team dashboard Compliance Help center" at bounding box center [110, 288] width 220 height 576
click at [155, 69] on div "Donnewald Distributing Team dashboard" at bounding box center [96, 50] width 170 height 40
click at [110, 184] on div "Log out" at bounding box center [210, 193] width 371 height 33
